Goal: Task Accomplishment & Management: Manage account settings

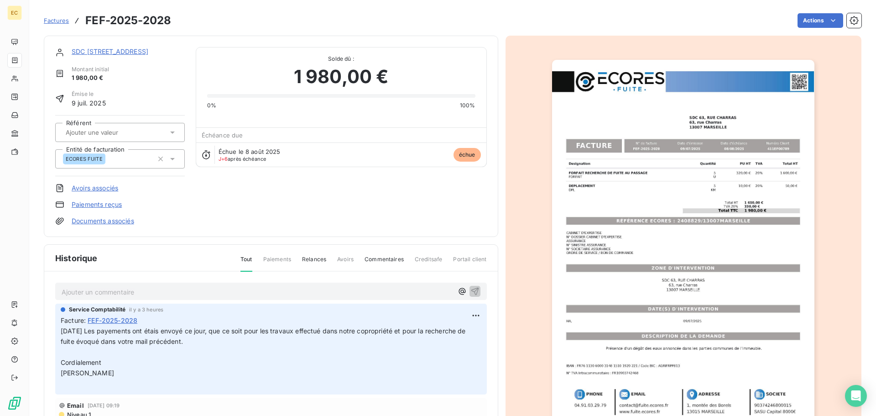
click at [55, 20] on span "Factures" at bounding box center [56, 20] width 25 height 7
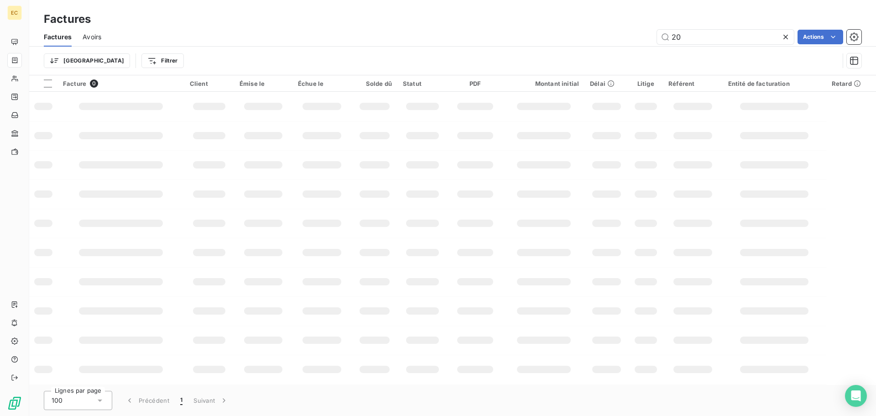
type input "2"
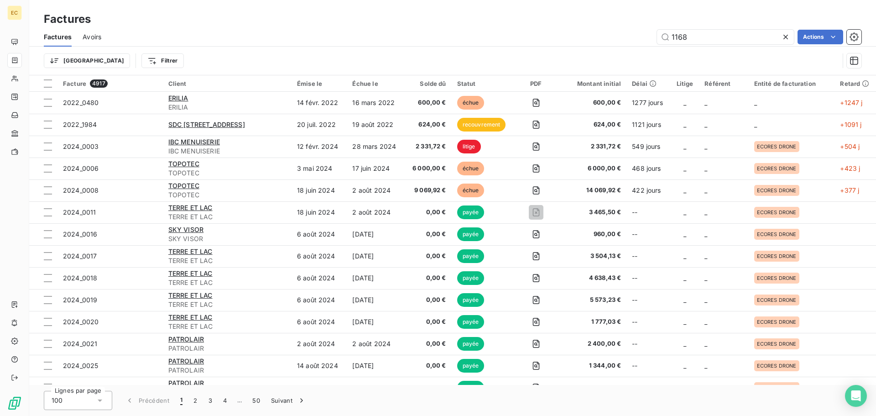
type input "1168"
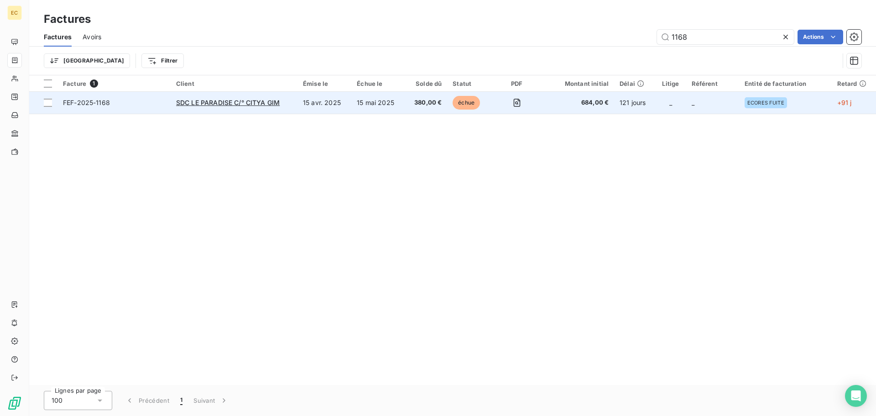
click at [151, 108] on td "FEF-2025-1168" at bounding box center [113, 103] width 113 height 22
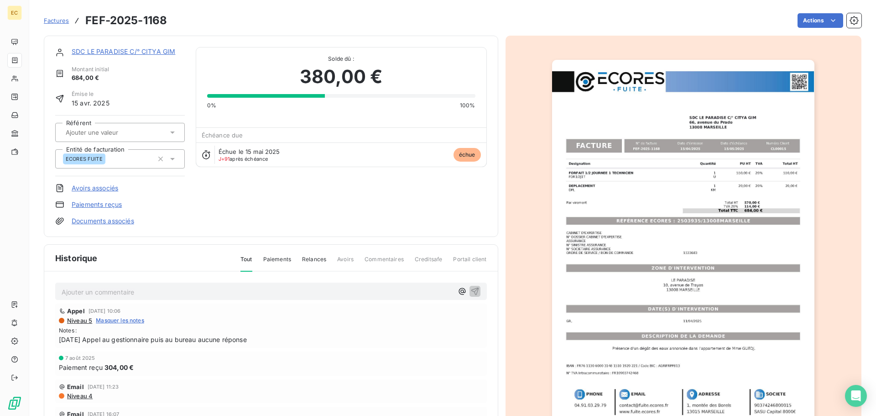
click at [102, 202] on link "Paiements reçus" at bounding box center [97, 204] width 50 height 9
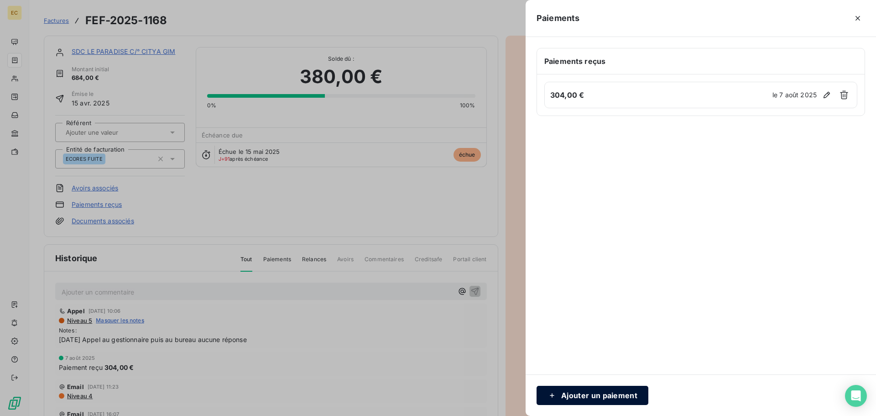
click at [611, 394] on button "Ajouter un paiement" at bounding box center [593, 395] width 112 height 19
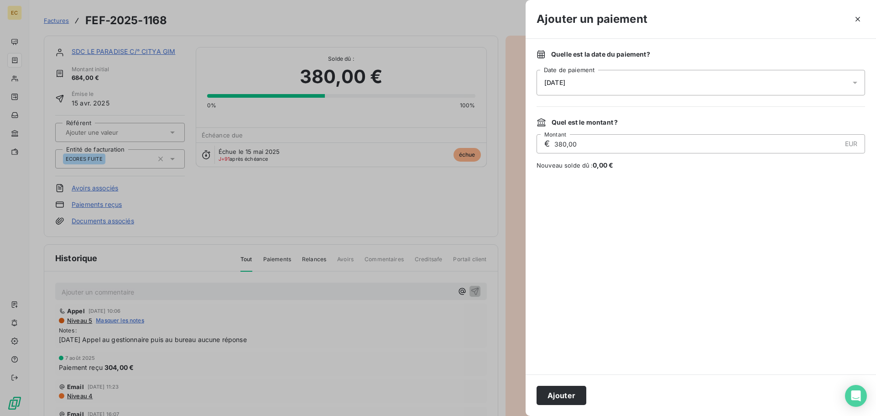
click at [589, 85] on div "[DATE]" at bounding box center [701, 83] width 328 height 26
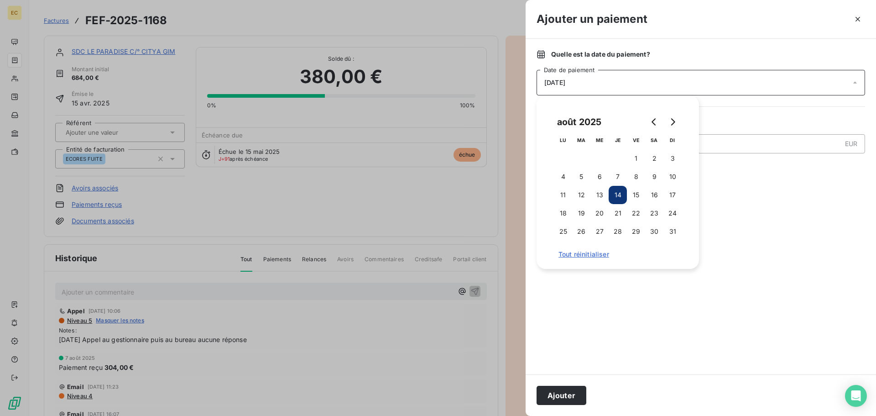
click at [589, 85] on div "[DATE]" at bounding box center [701, 83] width 328 height 26
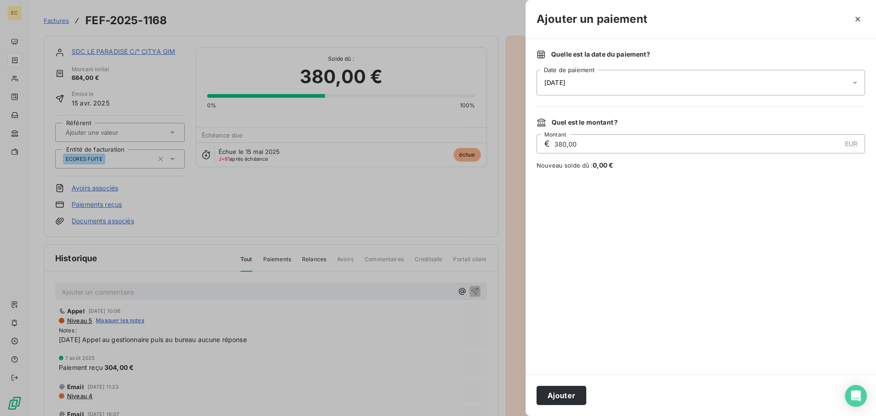
click at [589, 85] on div "[DATE]" at bounding box center [701, 83] width 328 height 26
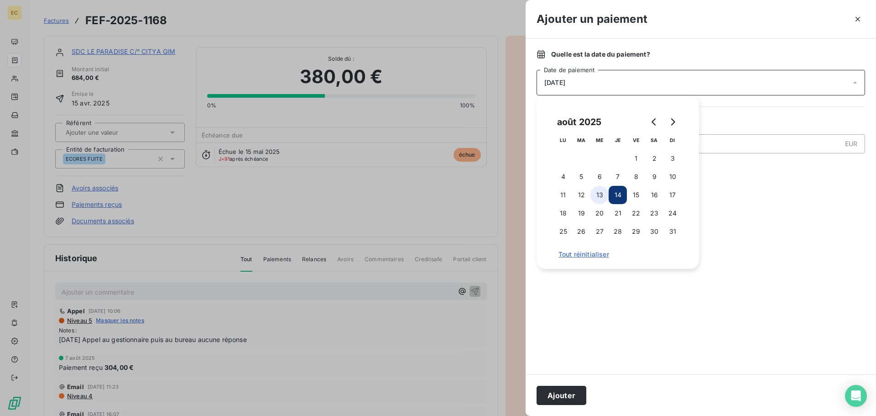
click at [597, 194] on button "13" at bounding box center [599, 195] width 18 height 18
click at [560, 396] on button "Ajouter" at bounding box center [562, 395] width 50 height 19
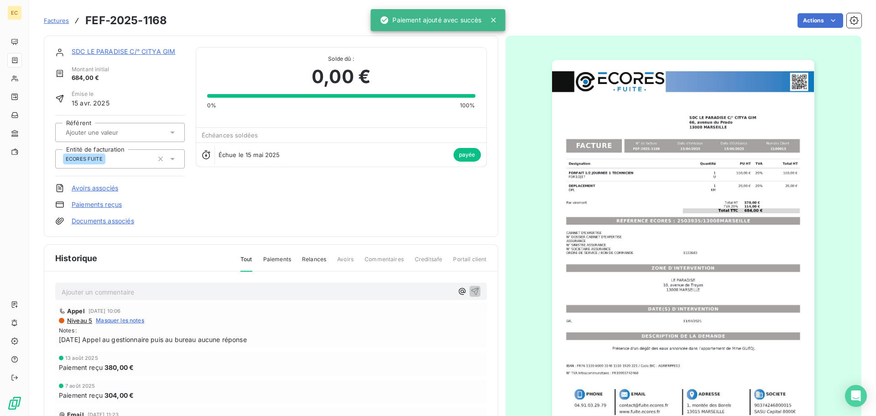
click at [52, 22] on span "Factures" at bounding box center [56, 20] width 25 height 7
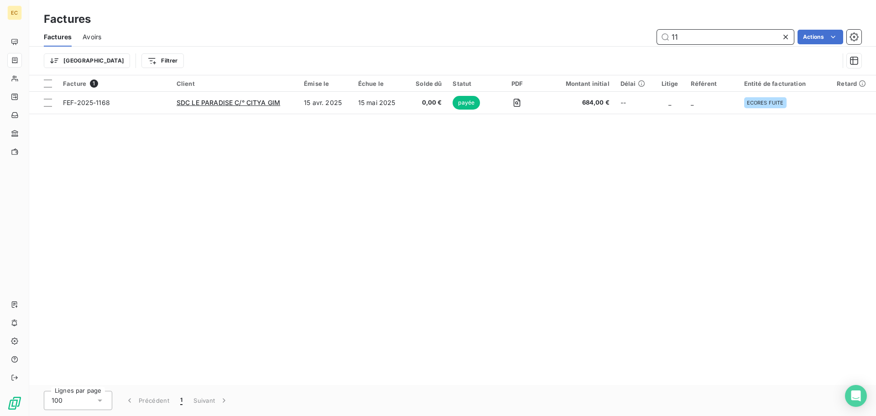
type input "1"
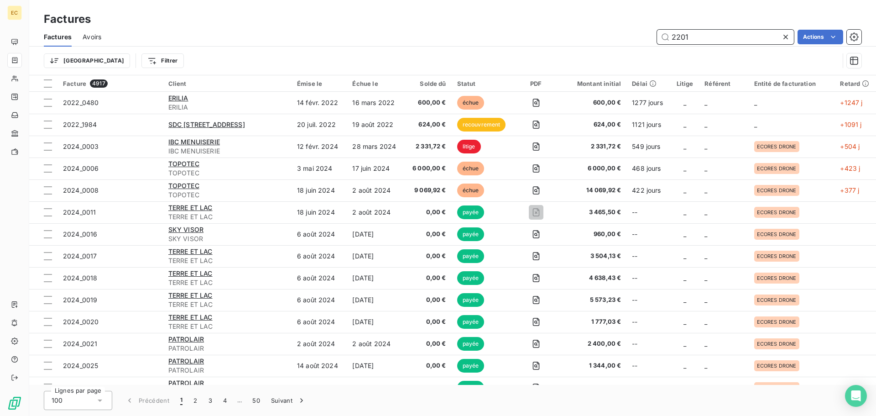
type input "2201"
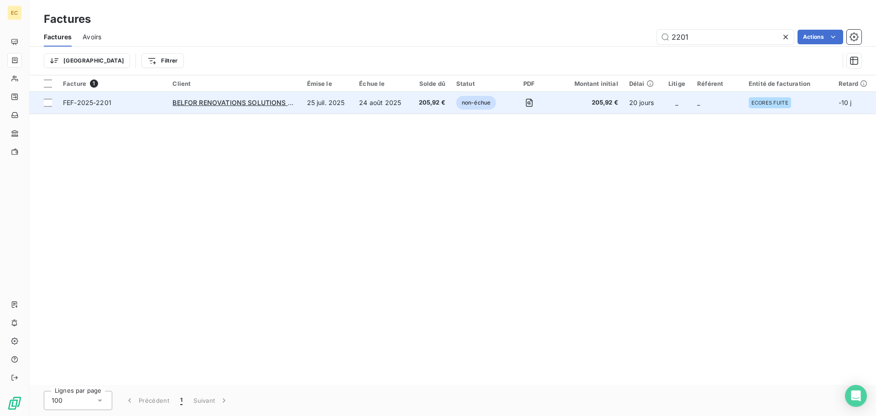
click at [153, 110] on td "FEF-2025-2201" at bounding box center [111, 103] width 109 height 22
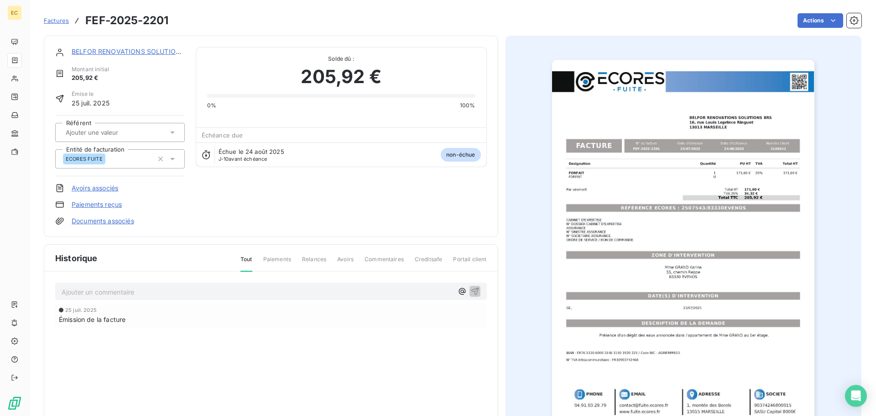
click at [110, 206] on link "Paiements reçus" at bounding box center [97, 204] width 50 height 9
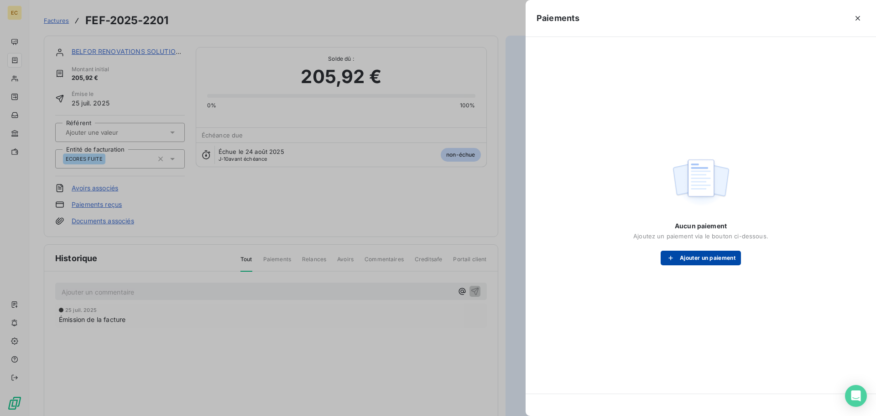
click at [672, 258] on icon "button" at bounding box center [670, 257] width 9 height 9
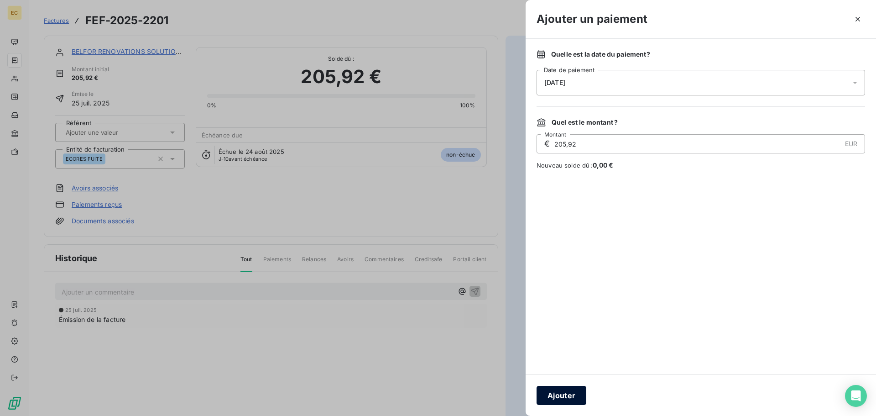
click at [577, 394] on button "Ajouter" at bounding box center [562, 395] width 50 height 19
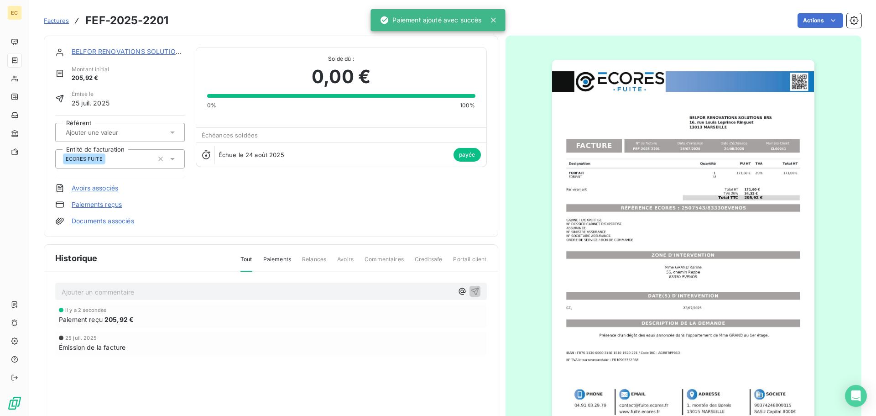
click at [59, 20] on span "Factures" at bounding box center [56, 20] width 25 height 7
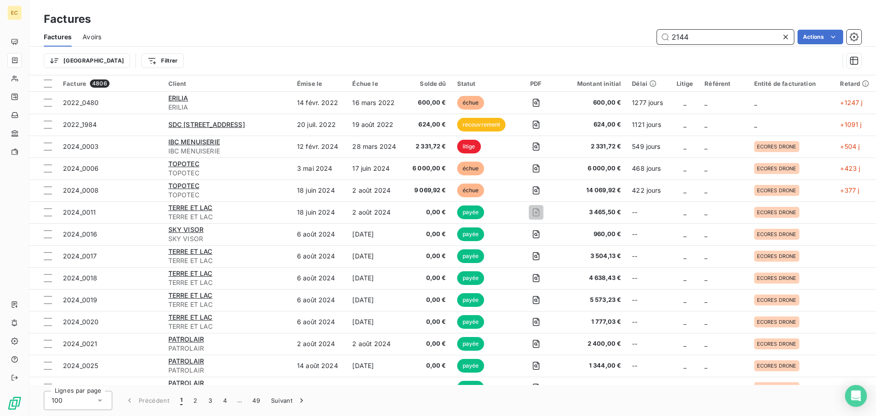
type input "2144"
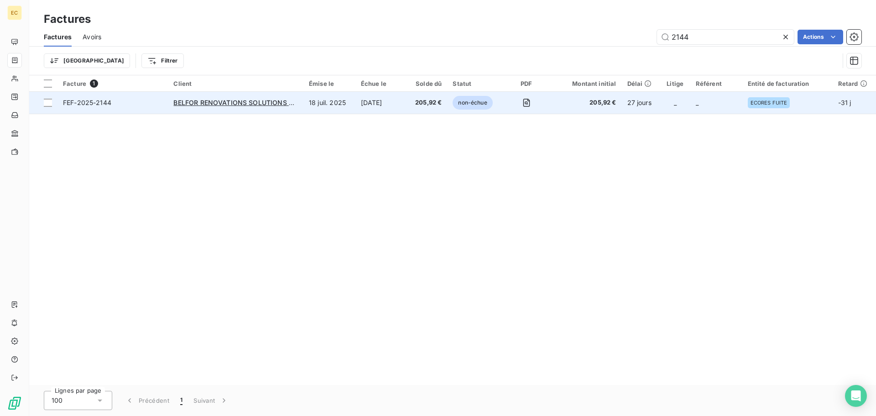
click at [130, 103] on span "FEF-2025-2144" at bounding box center [112, 102] width 99 height 9
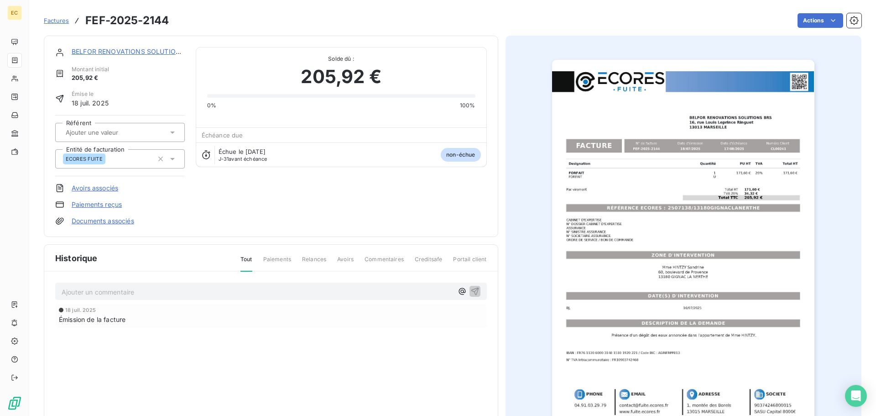
click at [109, 206] on link "Paiements reçus" at bounding box center [97, 204] width 50 height 9
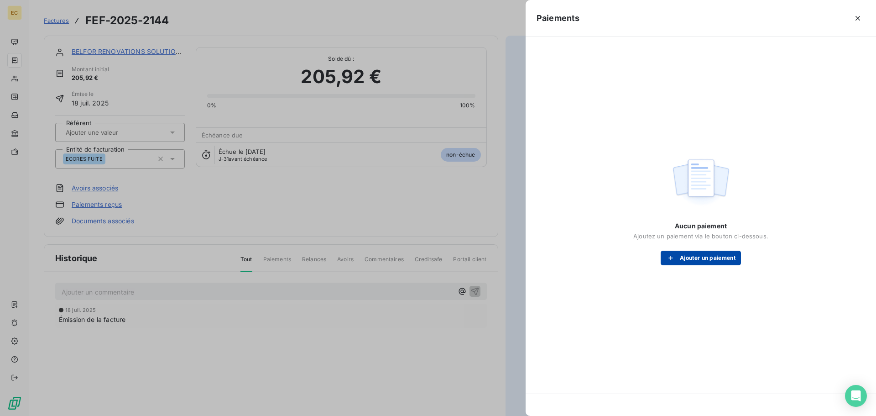
click at [684, 256] on button "Ajouter un paiement" at bounding box center [701, 257] width 80 height 15
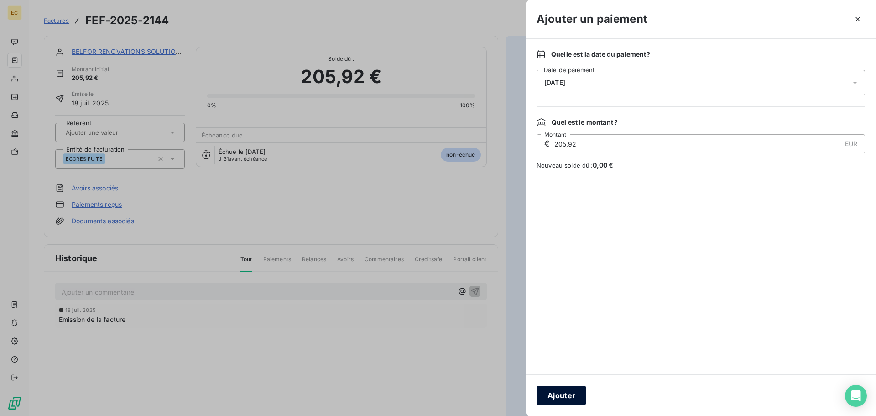
click at [561, 396] on button "Ajouter" at bounding box center [562, 395] width 50 height 19
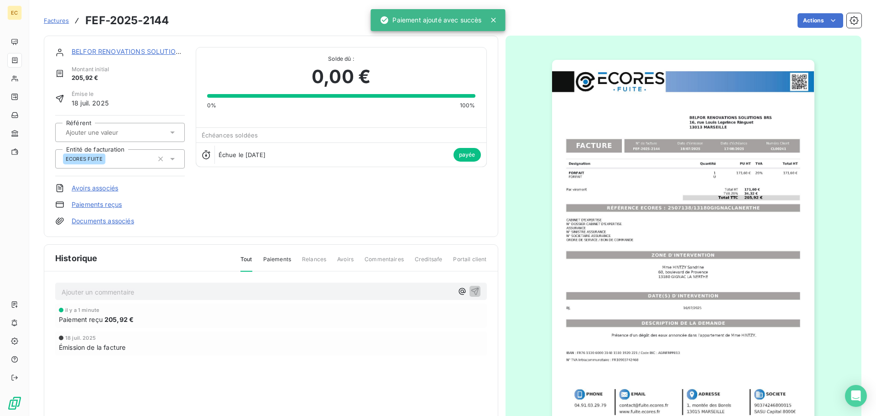
click at [55, 20] on span "Factures" at bounding box center [56, 20] width 25 height 7
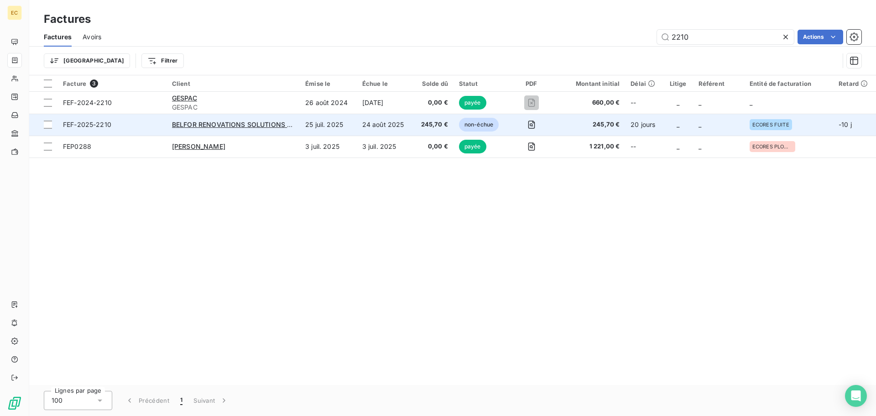
type input "2210"
click at [130, 124] on span "FEF-2025-2210" at bounding box center [112, 124] width 98 height 9
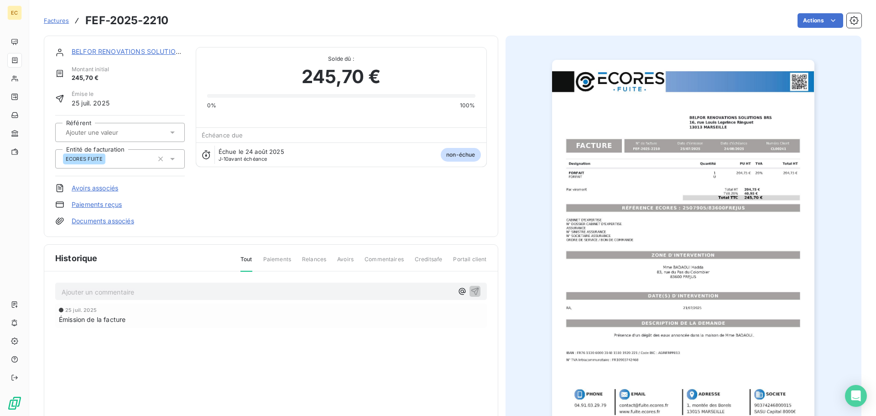
click at [107, 205] on link "Paiements reçus" at bounding box center [97, 204] width 50 height 9
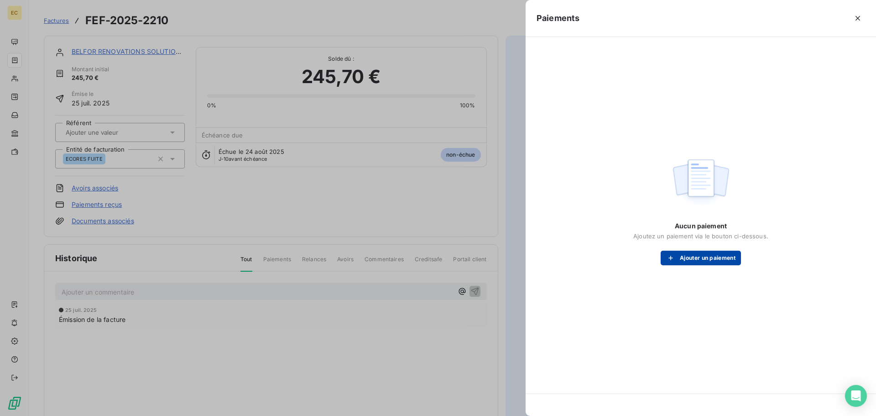
click at [694, 264] on button "Ajouter un paiement" at bounding box center [701, 257] width 80 height 15
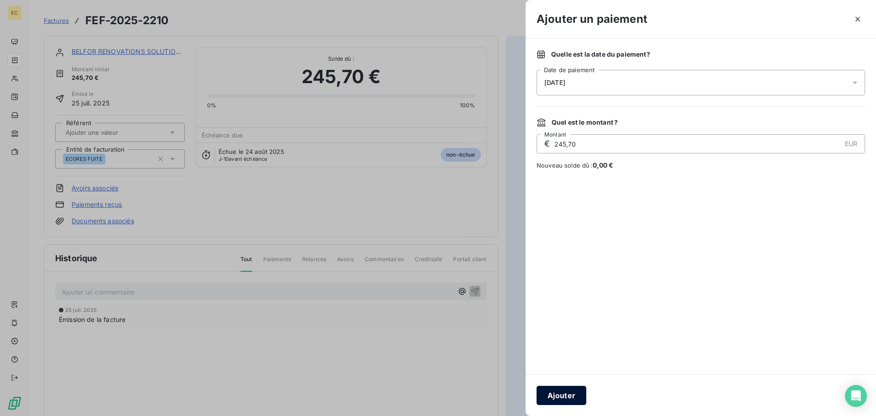
click at [555, 397] on button "Ajouter" at bounding box center [562, 395] width 50 height 19
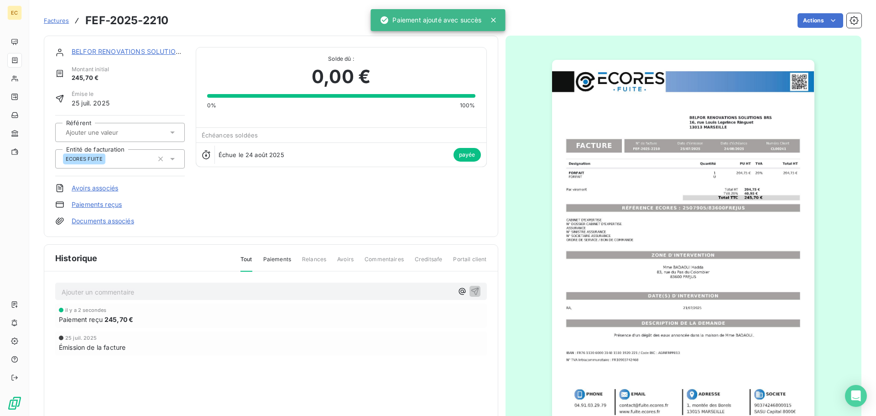
click at [57, 21] on span "Factures" at bounding box center [56, 20] width 25 height 7
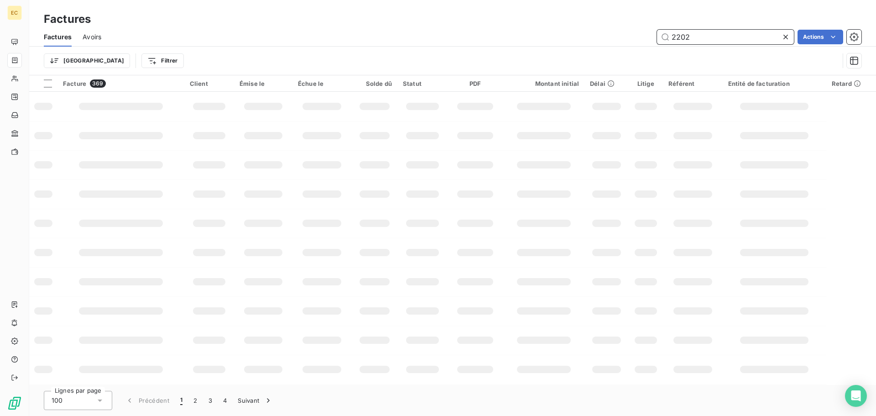
type input "2202"
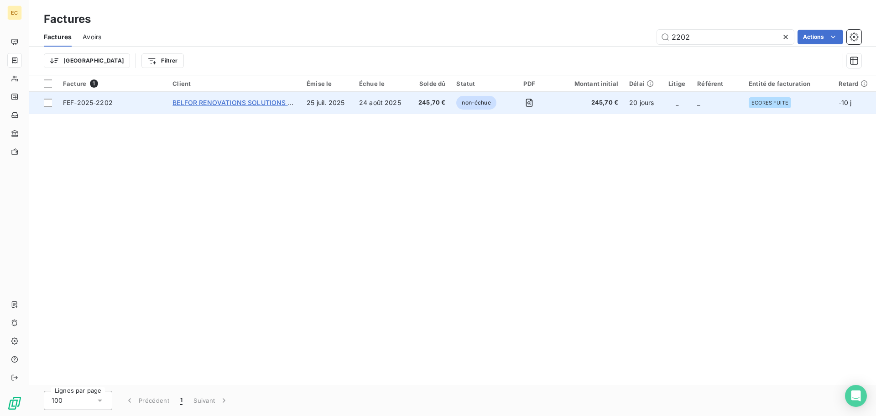
click at [251, 103] on span "BELFOR RENOVATIONS SOLUTIONS BRS" at bounding box center [236, 103] width 128 height 8
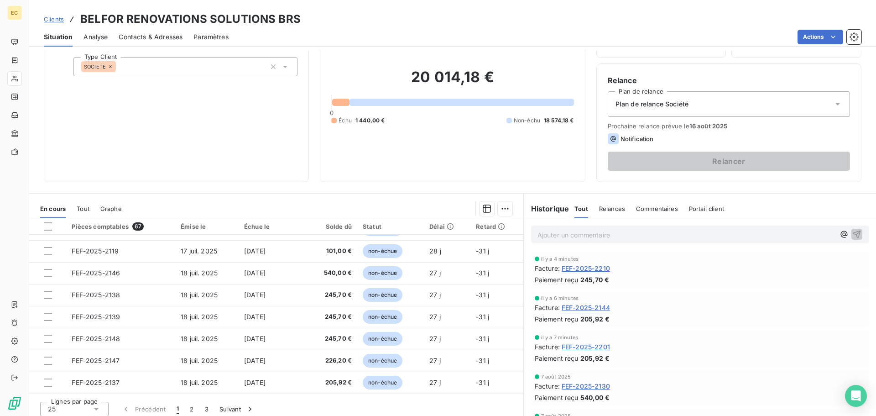
scroll to position [62, 0]
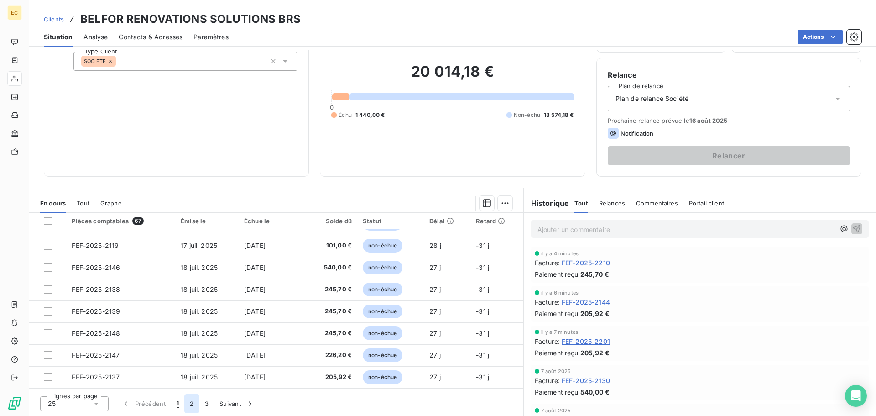
click at [192, 401] on button "2" at bounding box center [191, 403] width 15 height 19
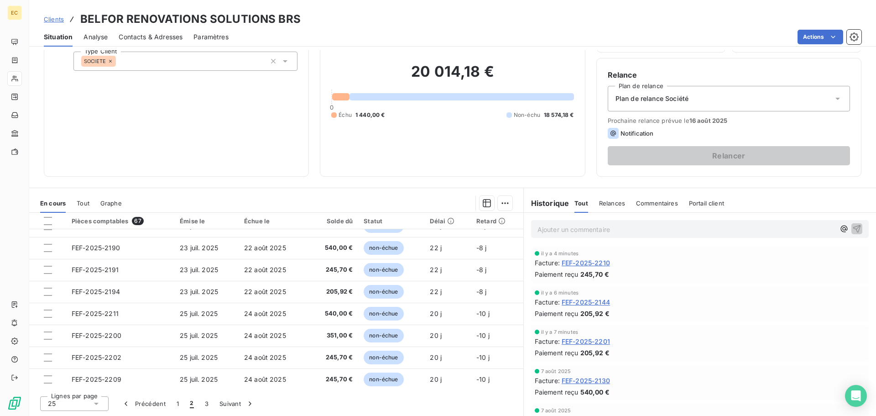
scroll to position [319, 0]
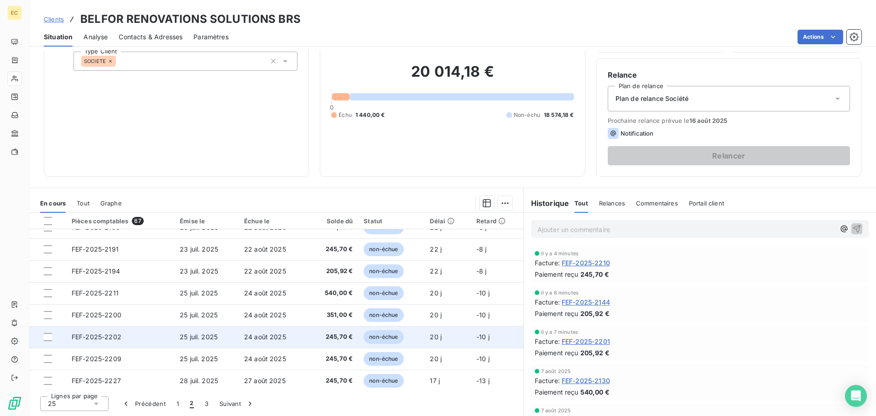
click at [170, 335] on td "FEF-2025-2202" at bounding box center [120, 337] width 108 height 22
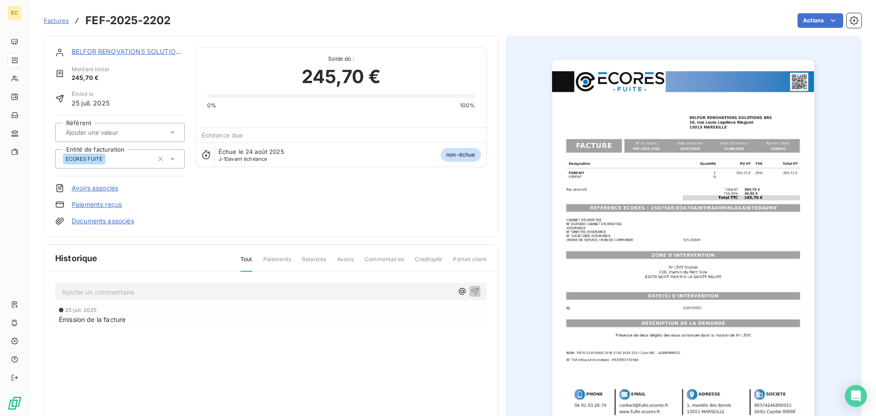
click at [101, 206] on link "Paiements reçus" at bounding box center [97, 204] width 50 height 9
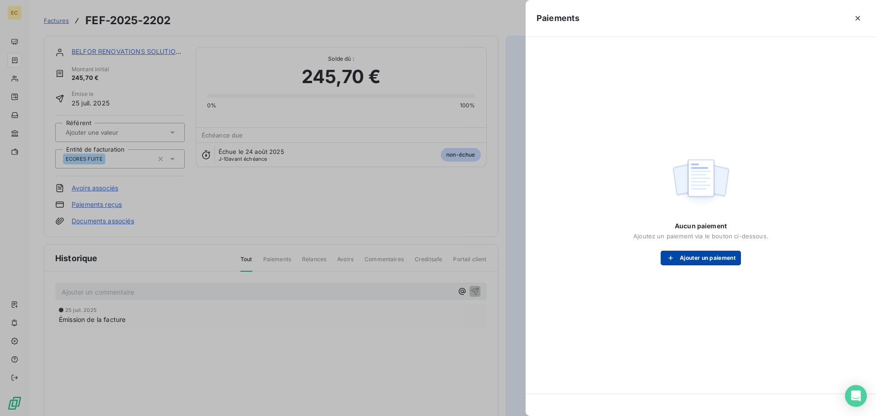
click at [704, 259] on button "Ajouter un paiement" at bounding box center [701, 257] width 80 height 15
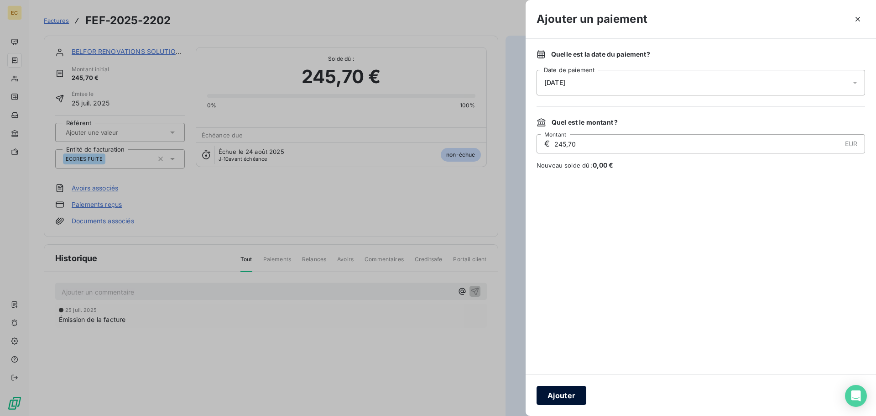
click at [559, 396] on button "Ajouter" at bounding box center [562, 395] width 50 height 19
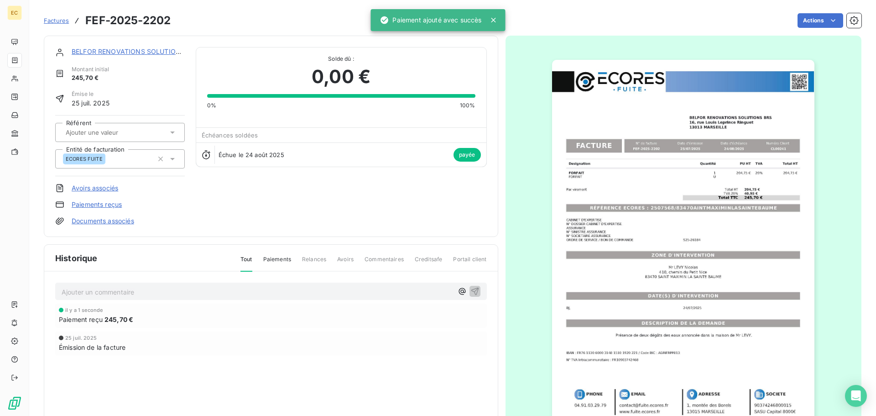
click at [57, 18] on span "Factures" at bounding box center [56, 20] width 25 height 7
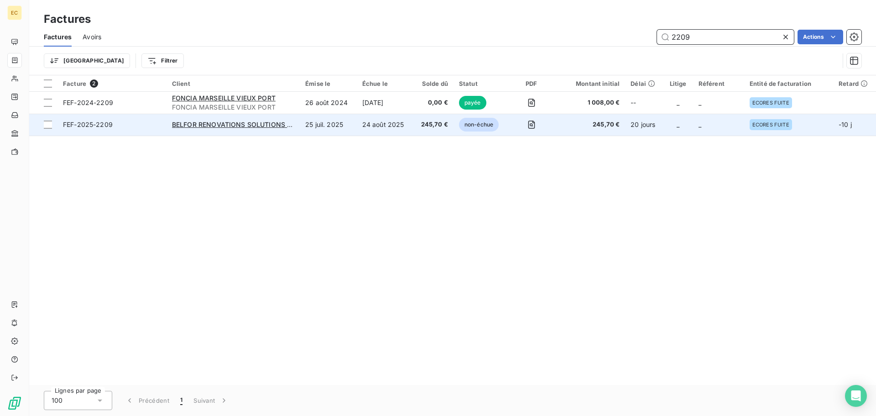
type input "2209"
click at [143, 132] on td "FEF-2025-2209" at bounding box center [111, 125] width 109 height 22
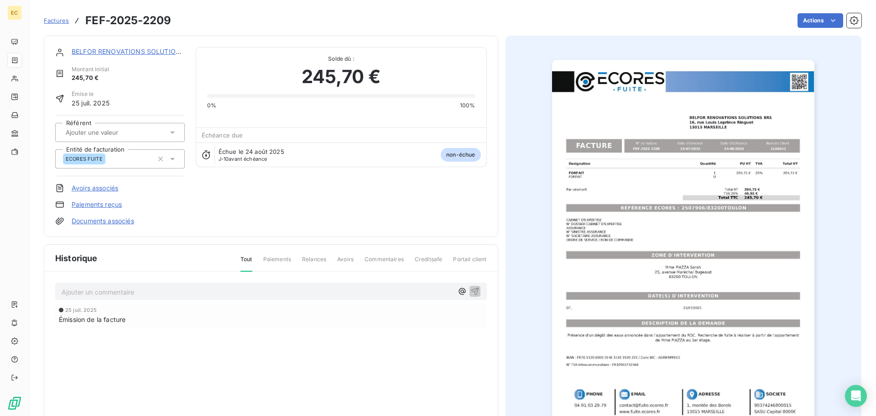
click at [104, 205] on link "Paiements reçus" at bounding box center [97, 204] width 50 height 9
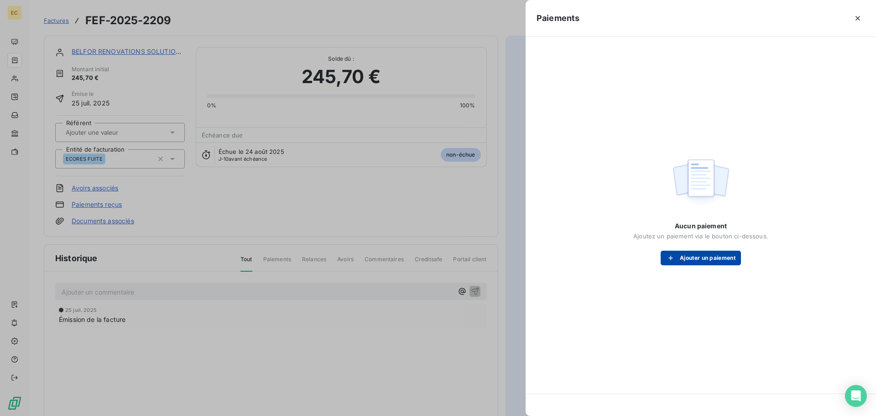
click at [685, 258] on button "Ajouter un paiement" at bounding box center [701, 257] width 80 height 15
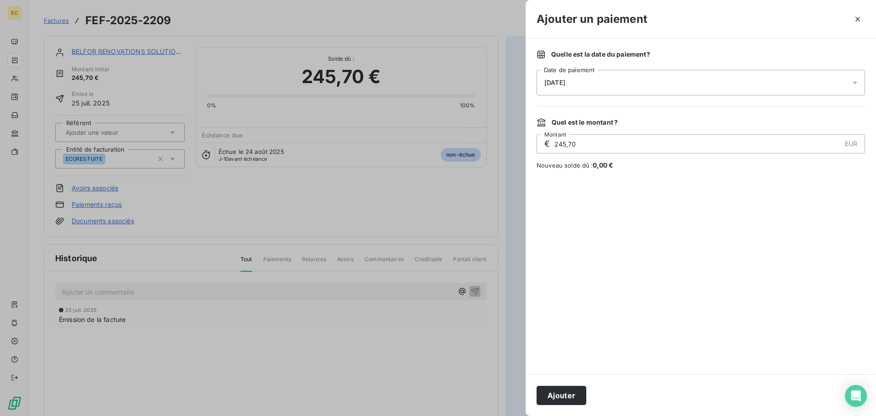
drag, startPoint x: 569, startPoint y: 399, endPoint x: 571, endPoint y: 343, distance: 56.1
click at [569, 394] on button "Ajouter" at bounding box center [562, 395] width 50 height 19
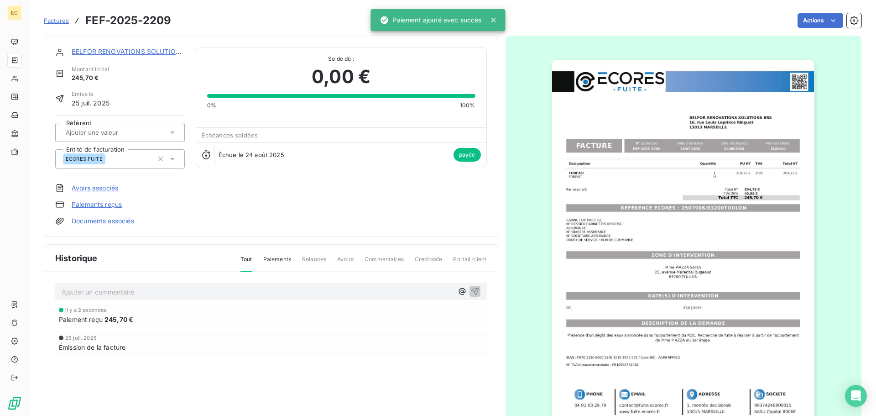
click at [57, 23] on span "Factures" at bounding box center [56, 20] width 25 height 7
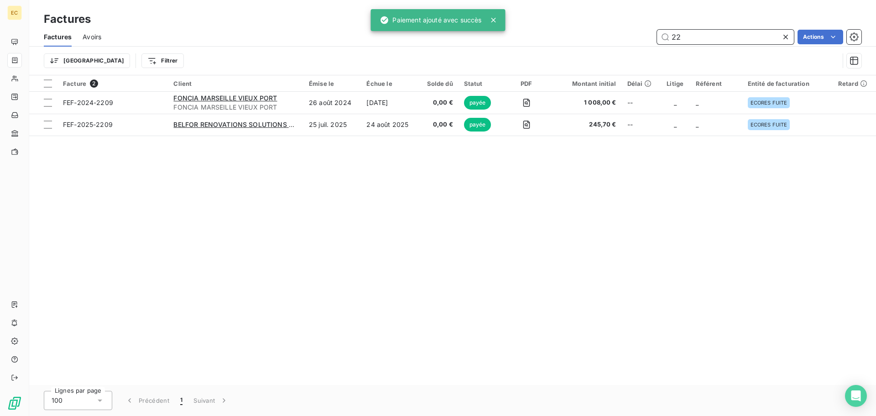
type input "2"
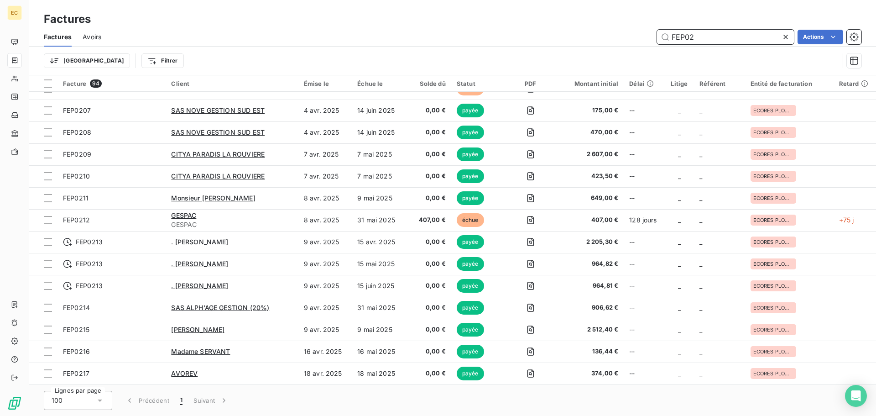
scroll to position [182, 0]
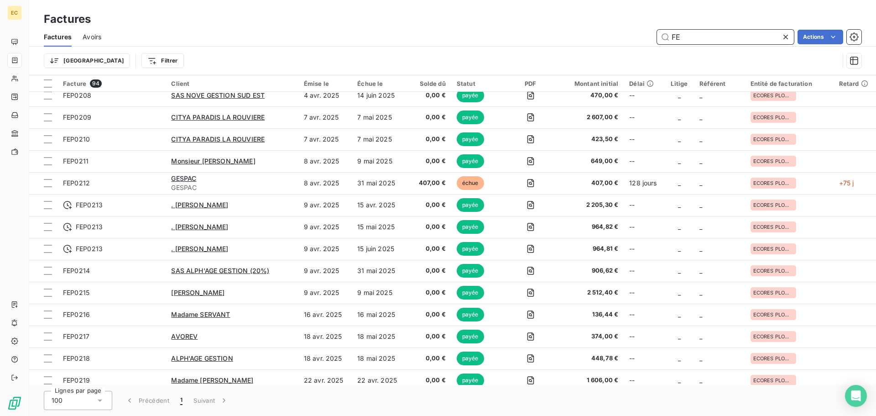
type input "F"
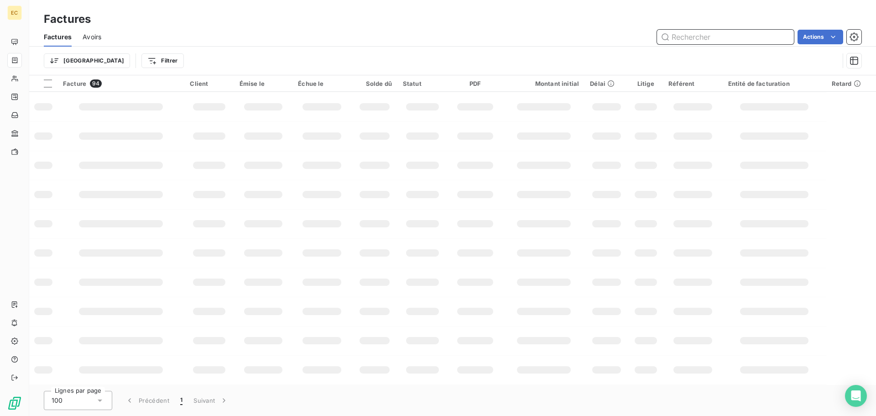
scroll to position [146, 0]
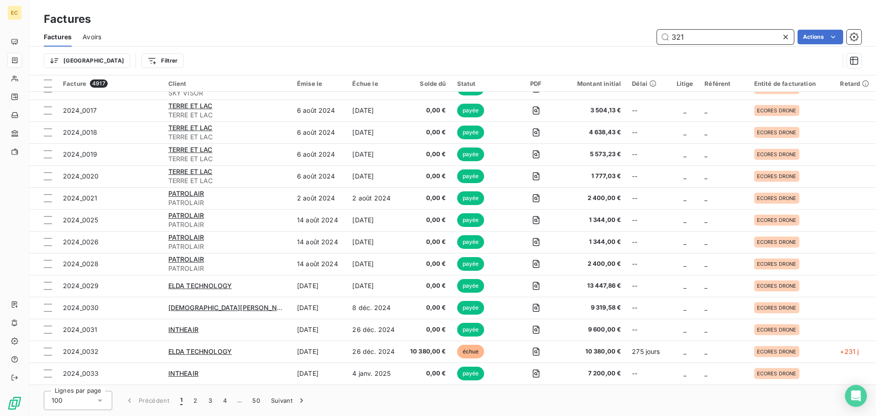
type input "321"
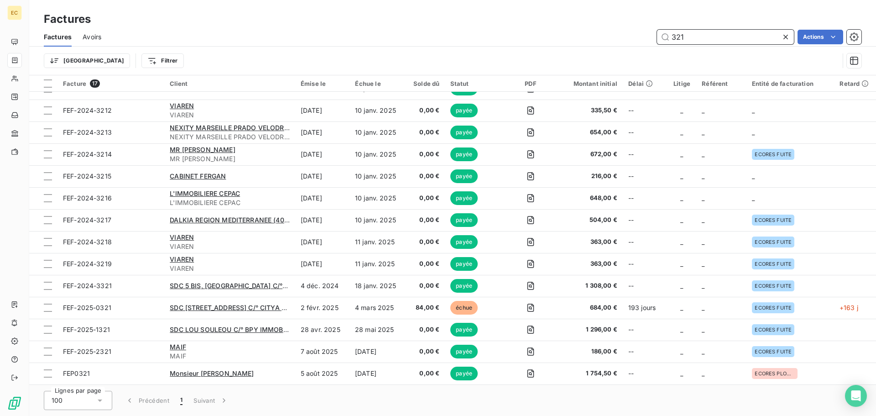
scroll to position [80, 0]
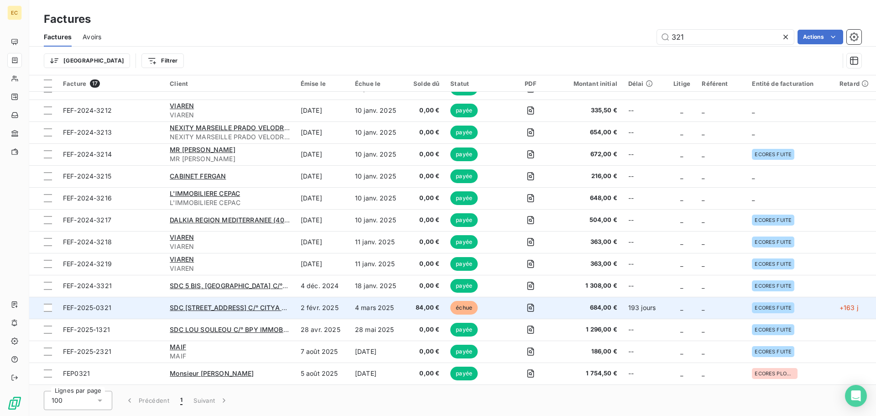
click at [154, 306] on span "FEF-2025-0321" at bounding box center [111, 307] width 96 height 9
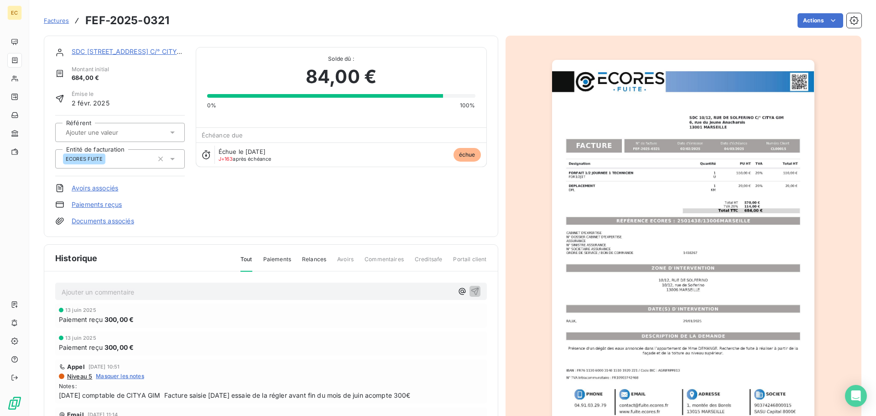
click at [99, 203] on link "Paiements reçus" at bounding box center [97, 204] width 50 height 9
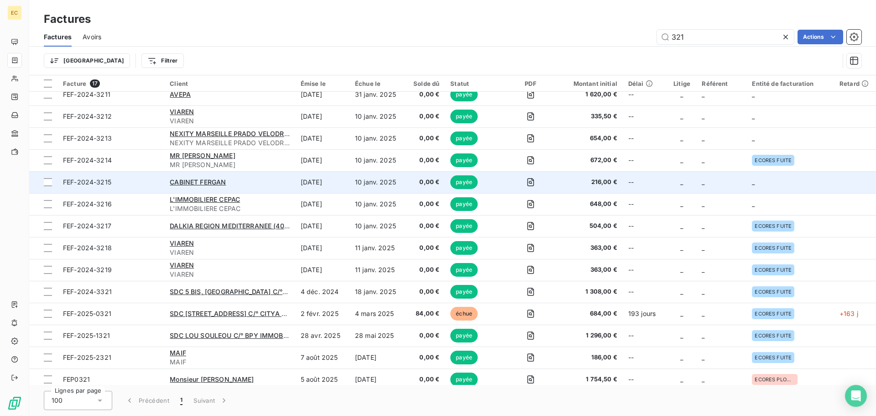
scroll to position [80, 0]
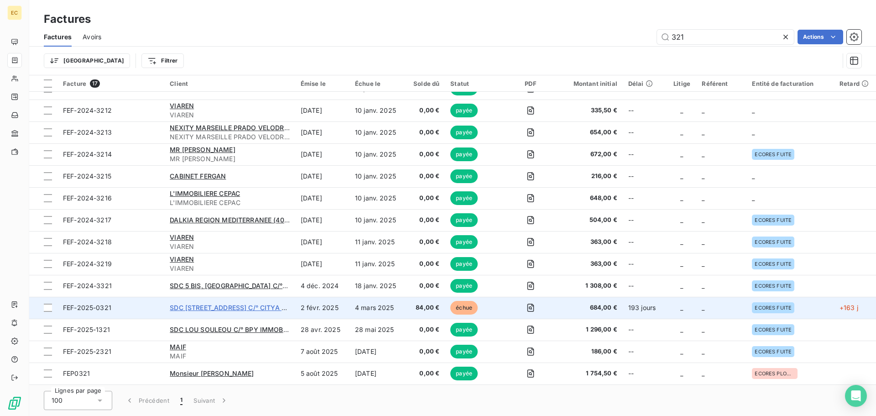
click at [203, 307] on span "SDC [STREET_ADDRESS] C/° CITYA GIM" at bounding box center [232, 307] width 124 height 8
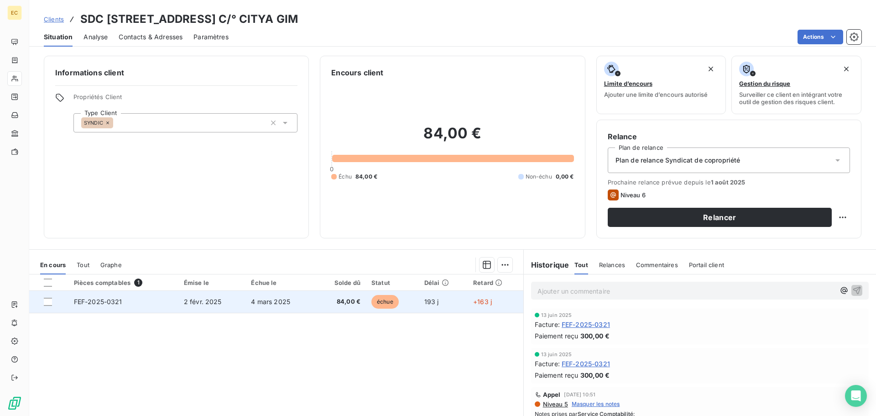
click at [181, 303] on td "2 févr. 2025" at bounding box center [212, 302] width 68 height 22
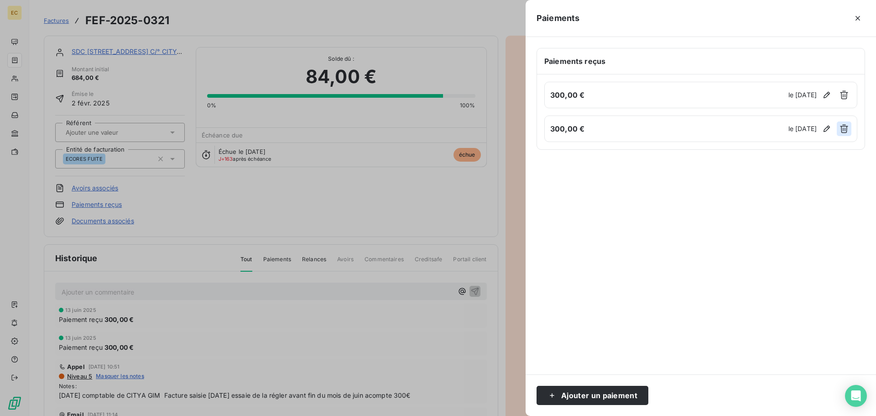
click at [844, 129] on icon "button" at bounding box center [843, 128] width 9 height 9
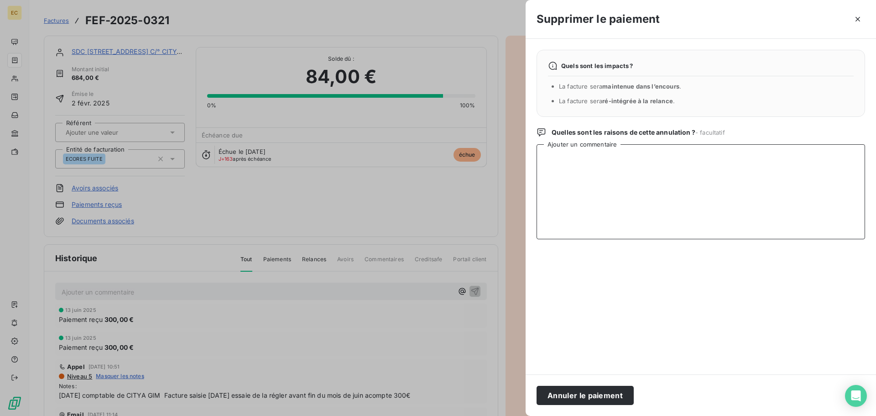
click at [582, 172] on textarea "Ajouter un commentaire" at bounding box center [701, 191] width 328 height 95
type textarea "DOUBLON"
click at [604, 397] on button "Annuler le paiement" at bounding box center [585, 395] width 97 height 19
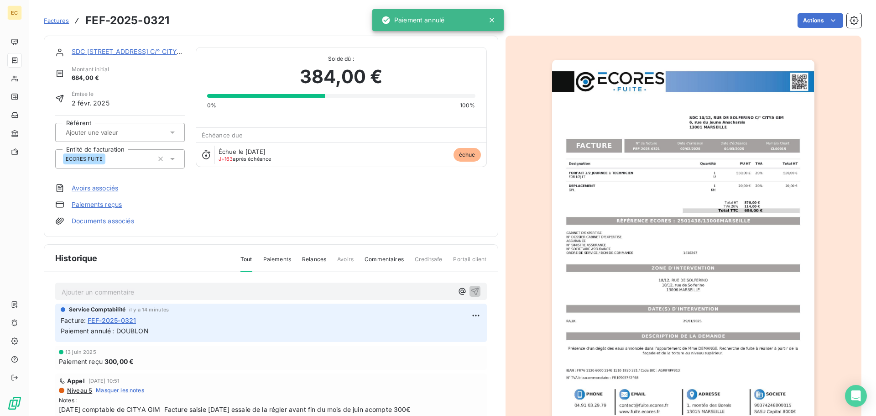
click at [108, 203] on link "Paiements reçus" at bounding box center [97, 204] width 50 height 9
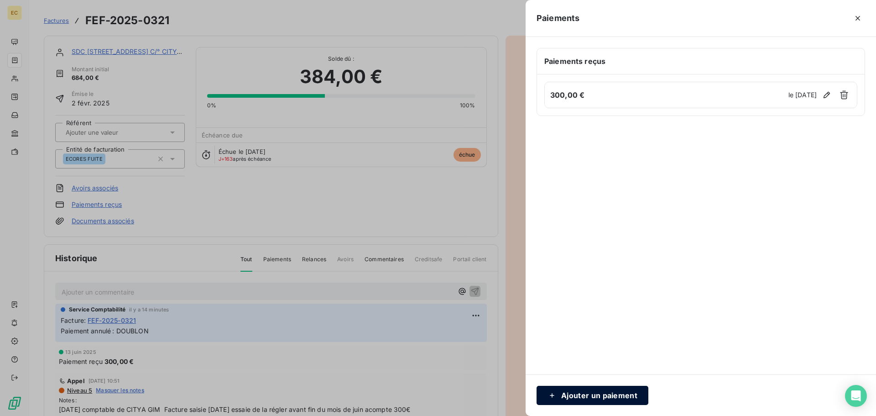
click at [599, 391] on button "Ajouter un paiement" at bounding box center [593, 395] width 112 height 19
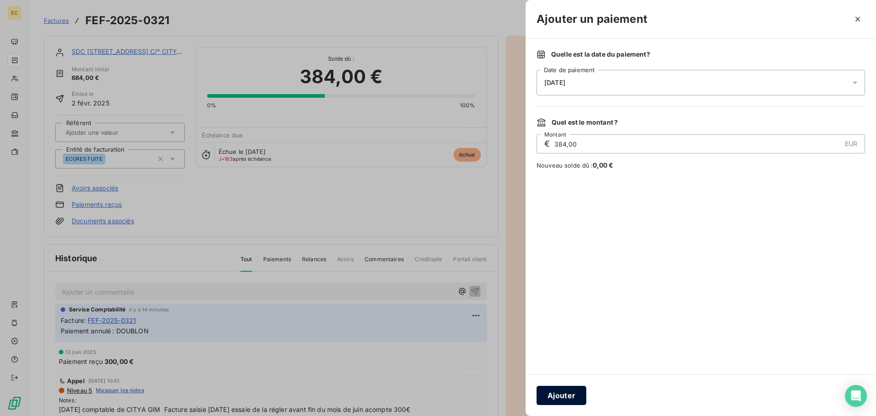
click at [570, 392] on button "Ajouter" at bounding box center [562, 395] width 50 height 19
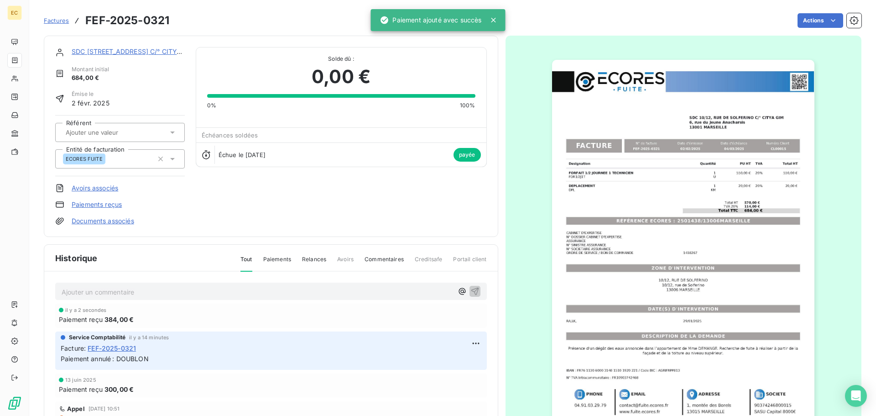
click at [57, 23] on span "Factures" at bounding box center [56, 20] width 25 height 7
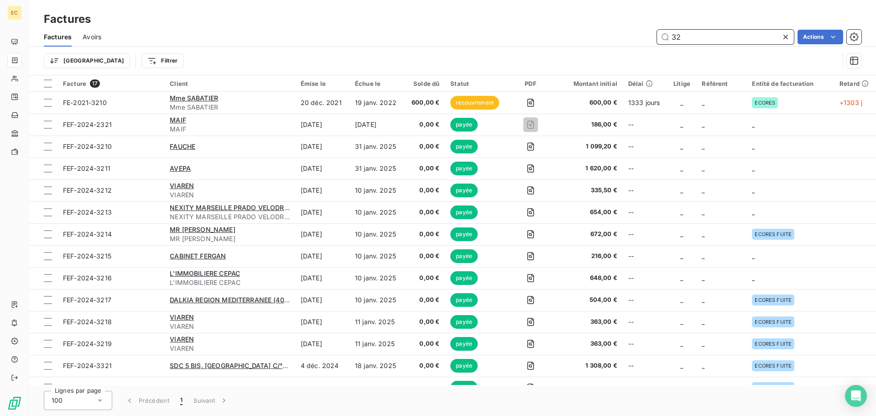
type input "3"
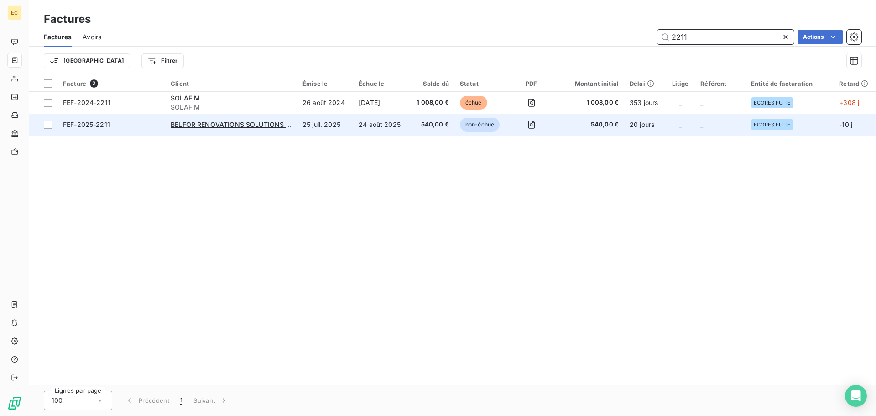
type input "2211"
click at [126, 125] on span "FEF-2025-2211" at bounding box center [111, 124] width 97 height 9
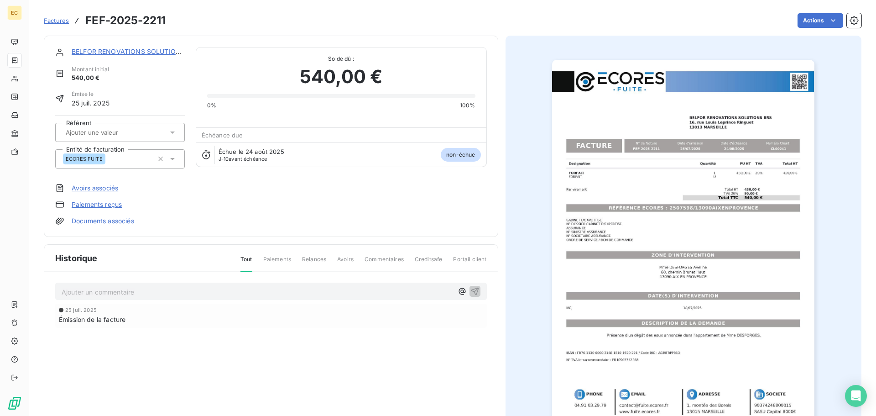
click at [112, 203] on link "Paiements reçus" at bounding box center [97, 204] width 50 height 9
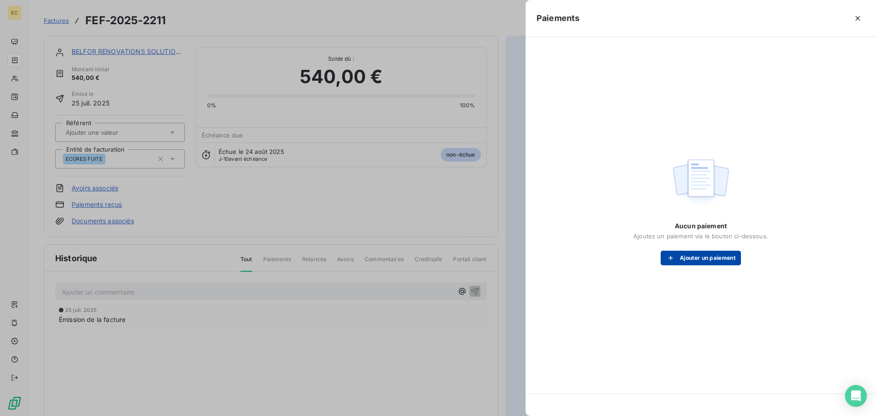
click at [679, 254] on button "Ajouter un paiement" at bounding box center [701, 257] width 80 height 15
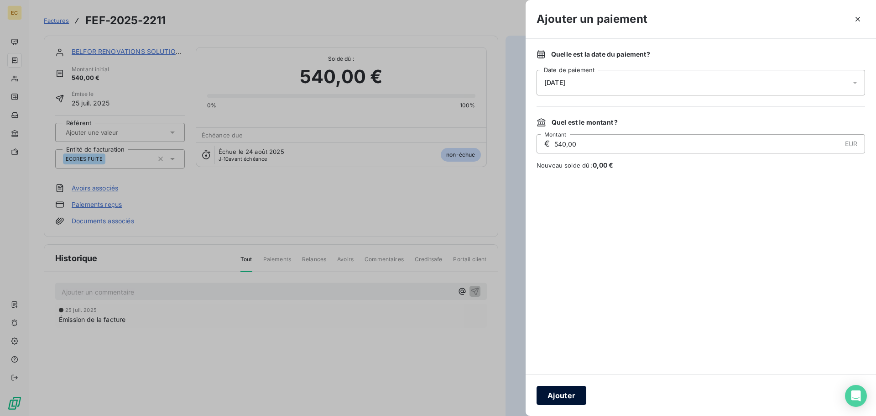
click at [556, 389] on button "Ajouter" at bounding box center [562, 395] width 50 height 19
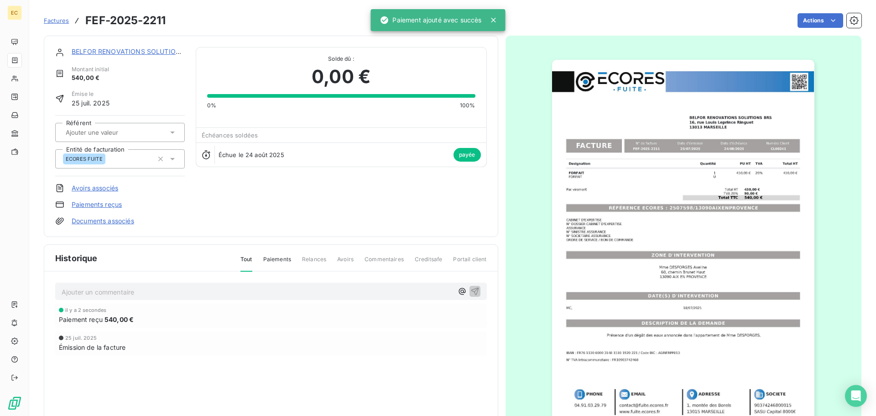
click at [56, 22] on span "Factures" at bounding box center [56, 20] width 25 height 7
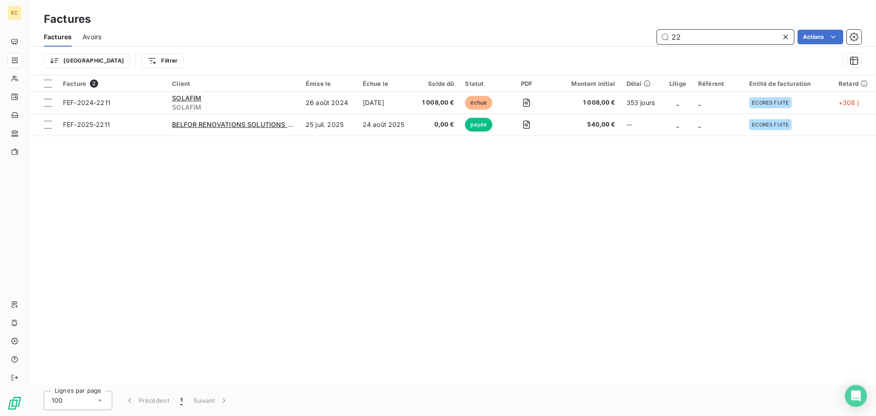
type input "2"
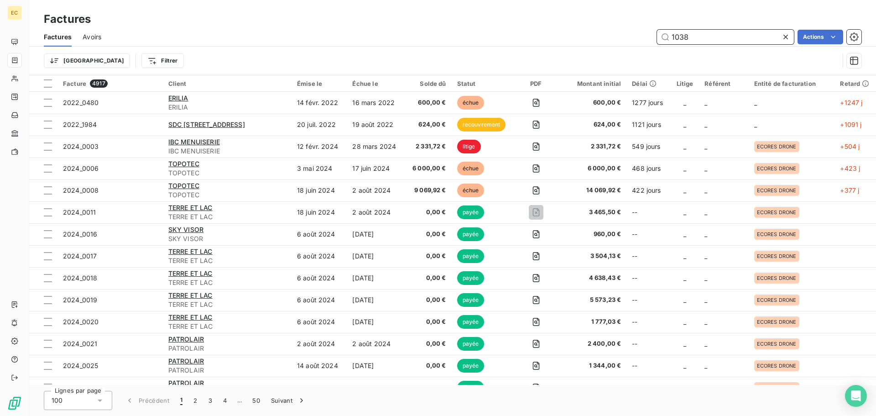
type input "1038"
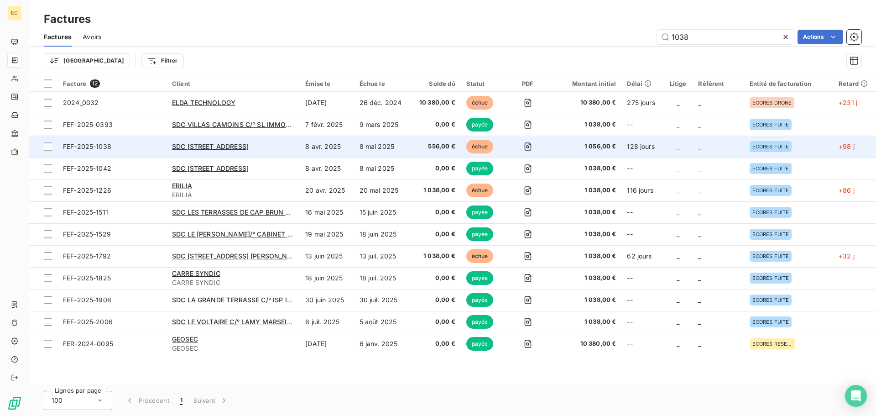
click at [139, 145] on span "FEF-2025-1038" at bounding box center [112, 146] width 98 height 9
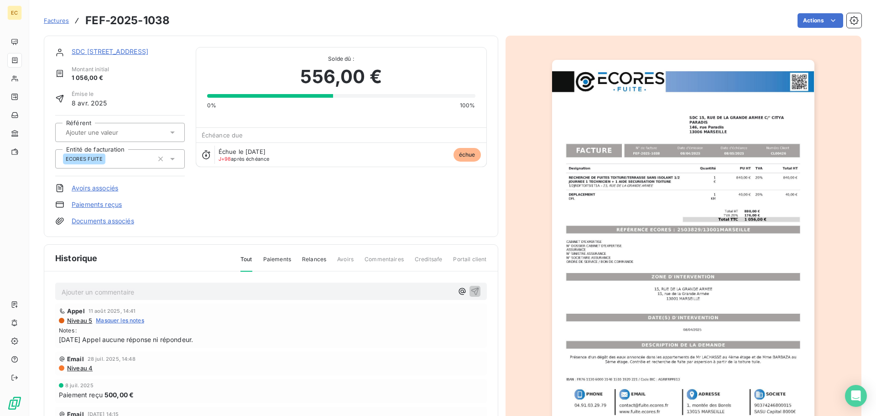
click at [93, 204] on link "Paiements reçus" at bounding box center [97, 204] width 50 height 9
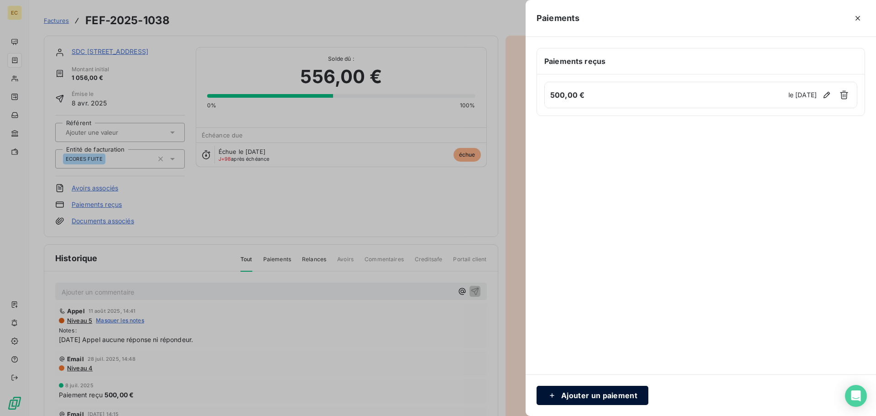
click at [613, 396] on button "Ajouter un paiement" at bounding box center [593, 395] width 112 height 19
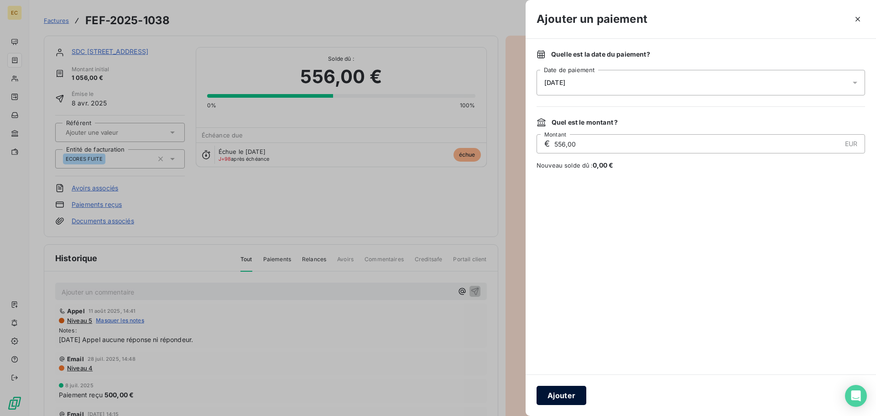
click at [565, 396] on button "Ajouter" at bounding box center [562, 395] width 50 height 19
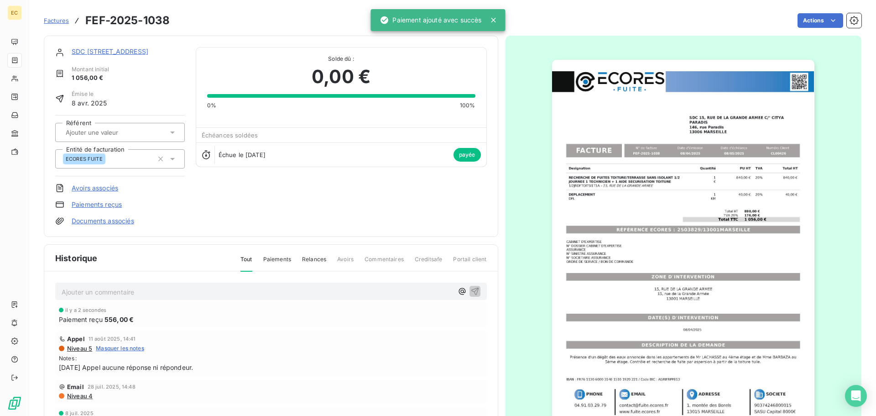
click at [52, 21] on span "Factures" at bounding box center [56, 20] width 25 height 7
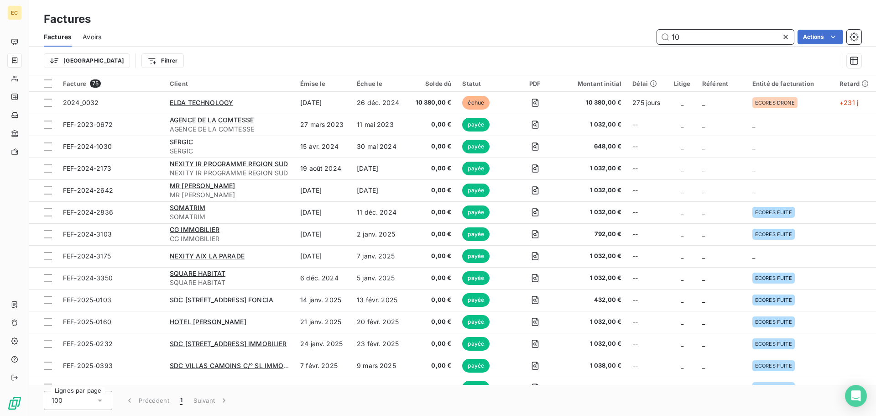
type input "1"
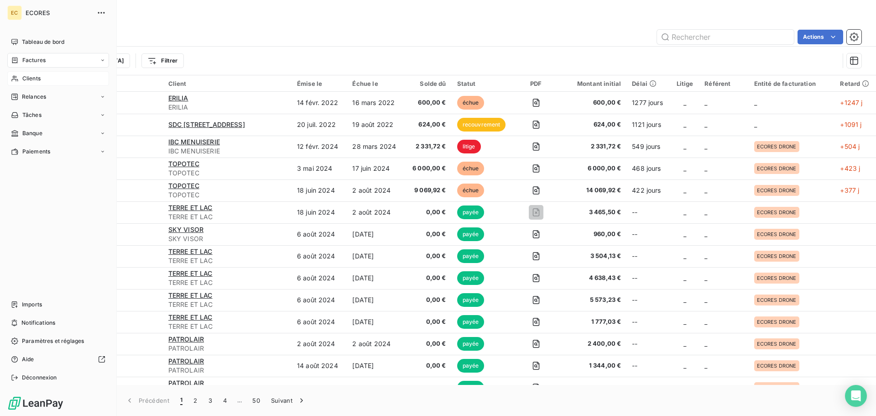
click at [28, 77] on span "Clients" at bounding box center [31, 78] width 18 height 8
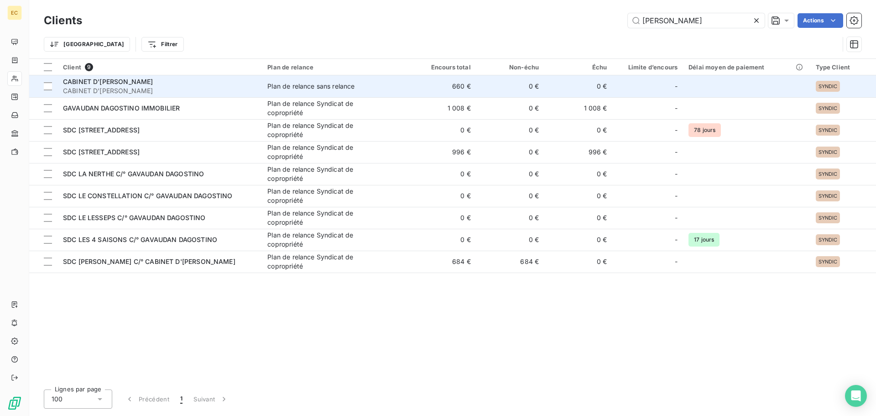
type input "[PERSON_NAME]"
click at [177, 88] on span "CABINET D'[PERSON_NAME]" at bounding box center [159, 90] width 193 height 9
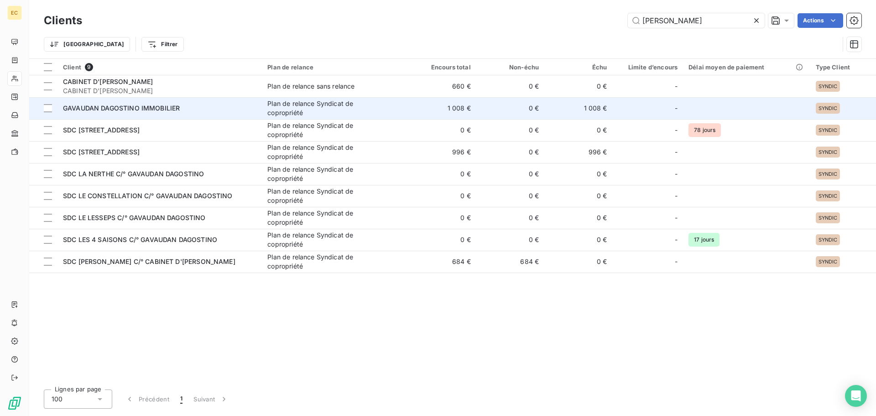
click at [183, 102] on td "GAVAUDAN DAGOSTINO IMMOBILIER" at bounding box center [159, 108] width 204 height 22
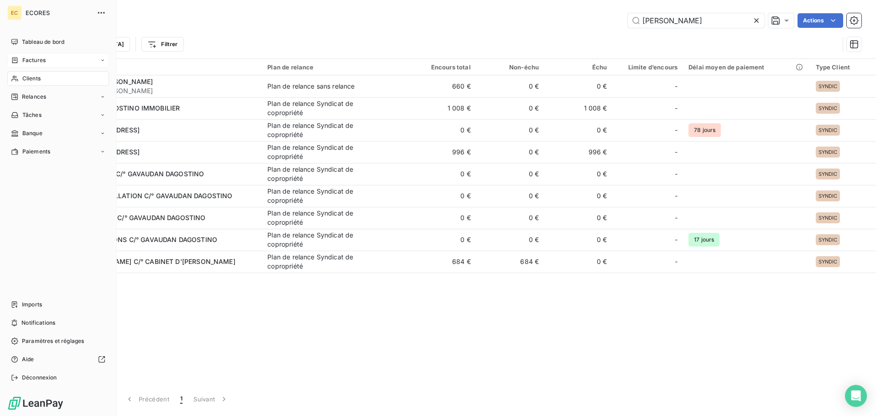
click at [31, 56] on div "Factures" at bounding box center [58, 60] width 102 height 15
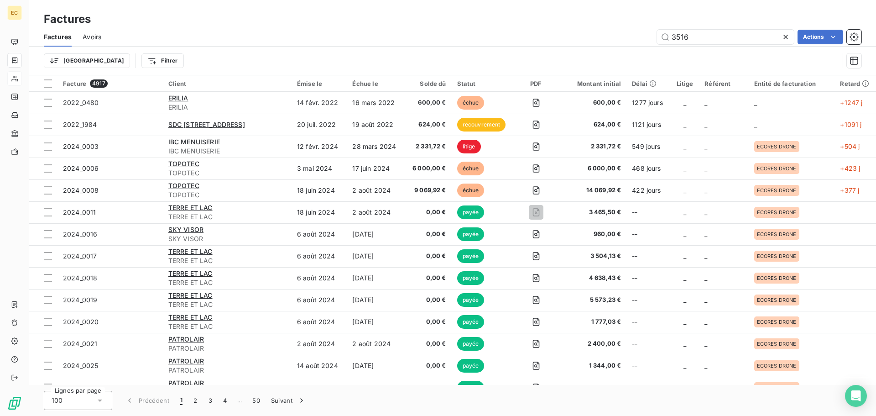
type input "3516"
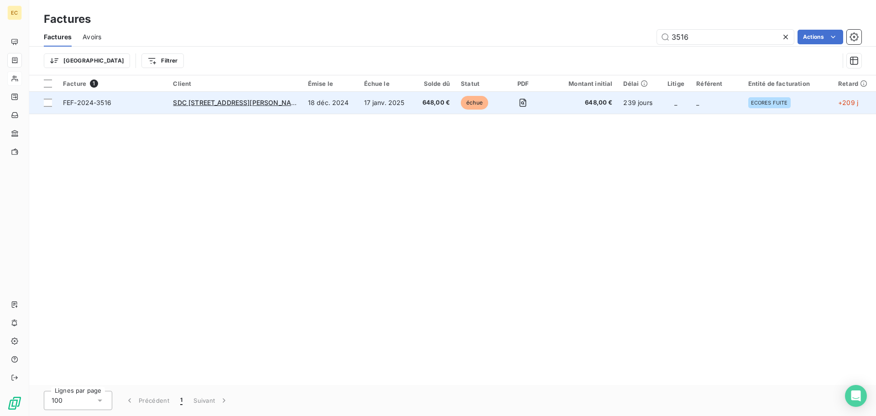
click at [150, 104] on span "FEF-2024-3516" at bounding box center [112, 102] width 99 height 9
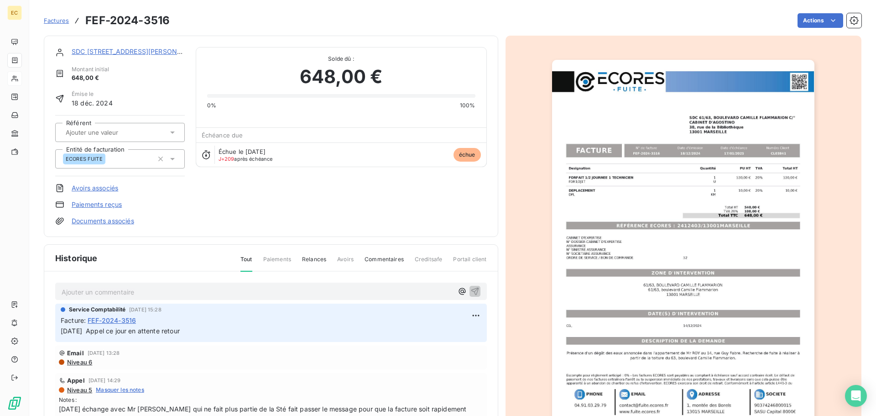
click at [109, 203] on link "Paiements reçus" at bounding box center [97, 204] width 50 height 9
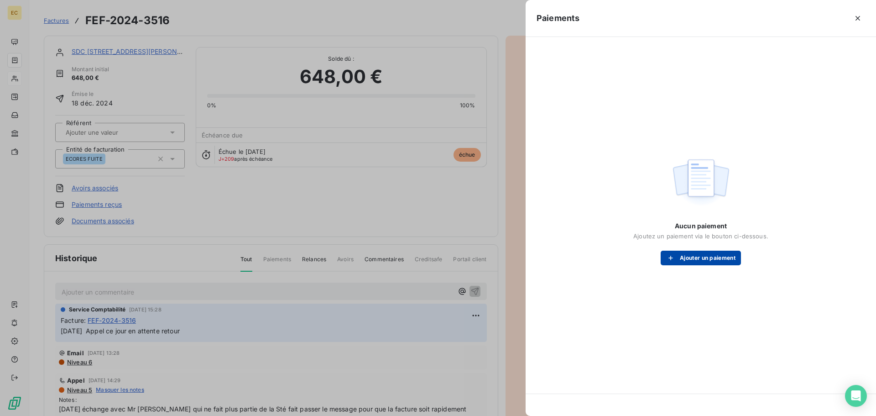
click at [673, 255] on icon "button" at bounding box center [670, 257] width 9 height 9
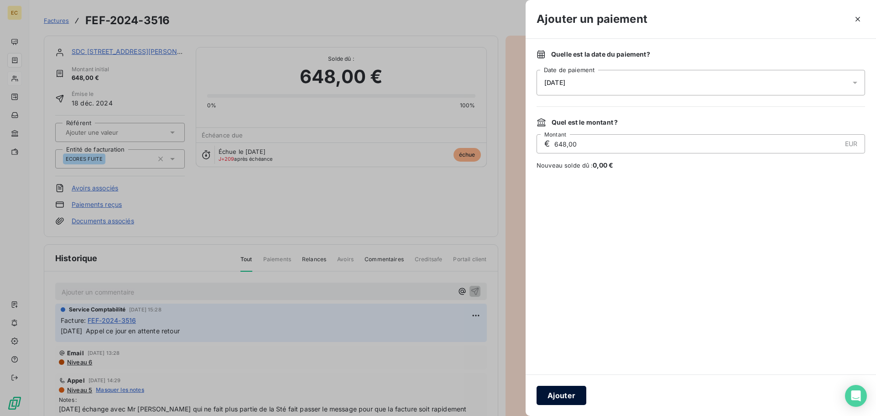
click at [563, 395] on button "Ajouter" at bounding box center [562, 395] width 50 height 19
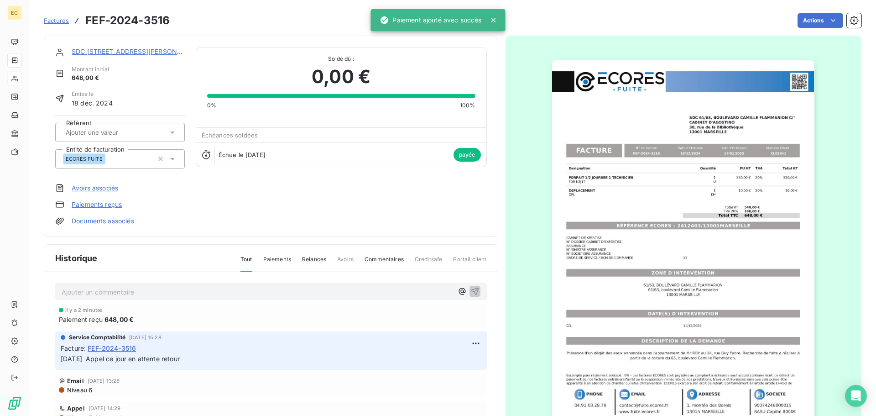
click at [57, 22] on span "Factures" at bounding box center [56, 20] width 25 height 7
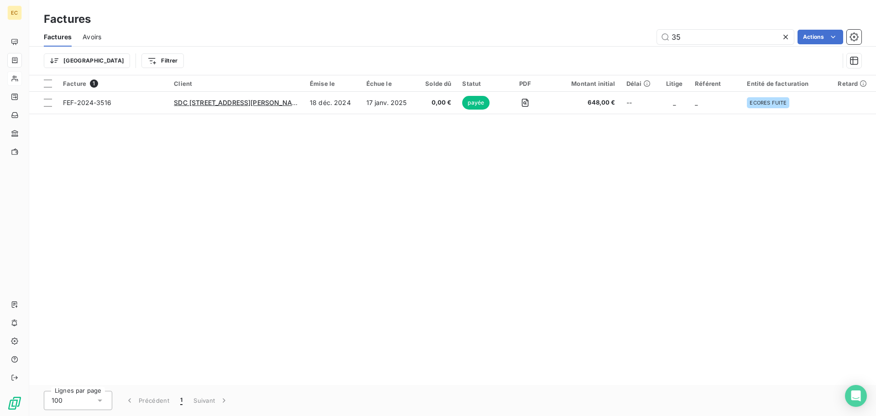
type input "3"
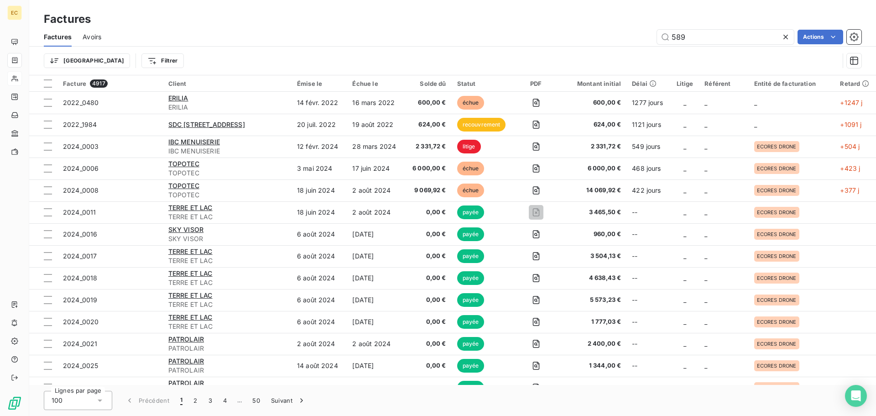
type input "589"
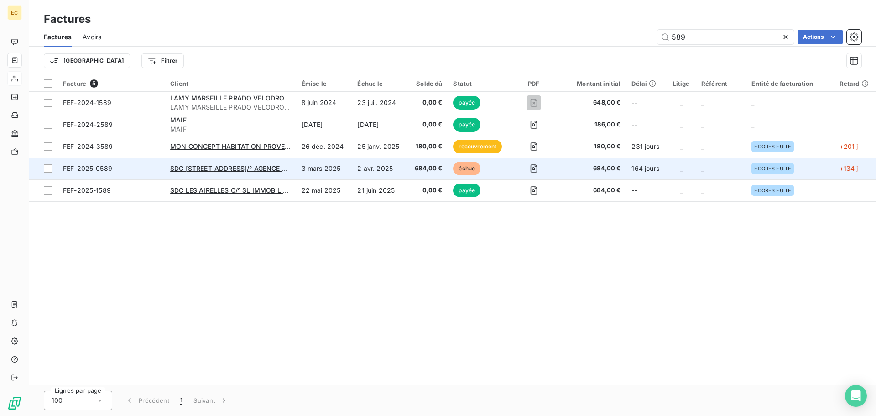
click at [131, 167] on span "FEF-2025-0589" at bounding box center [111, 168] width 96 height 9
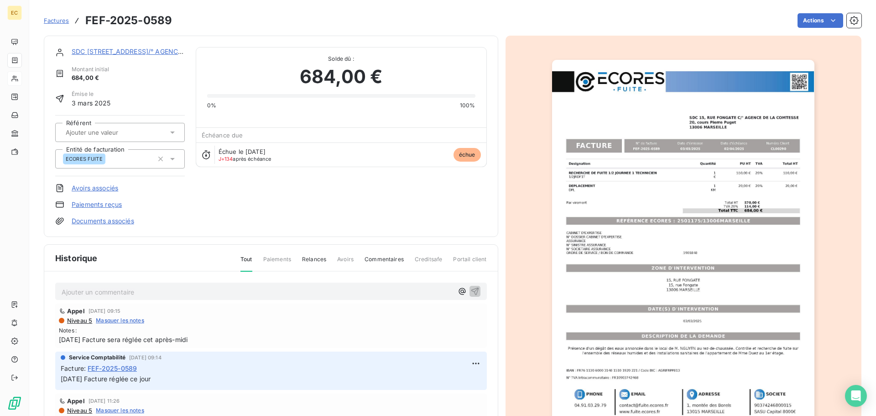
click at [96, 207] on link "Paiements reçus" at bounding box center [97, 204] width 50 height 9
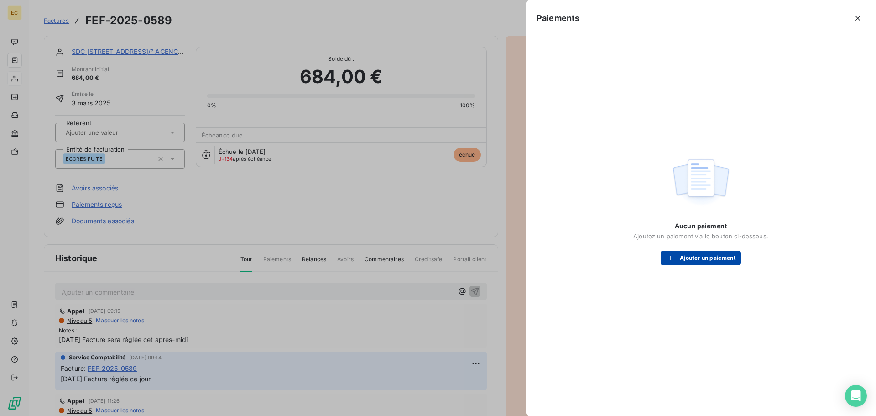
click at [691, 259] on button "Ajouter un paiement" at bounding box center [701, 257] width 80 height 15
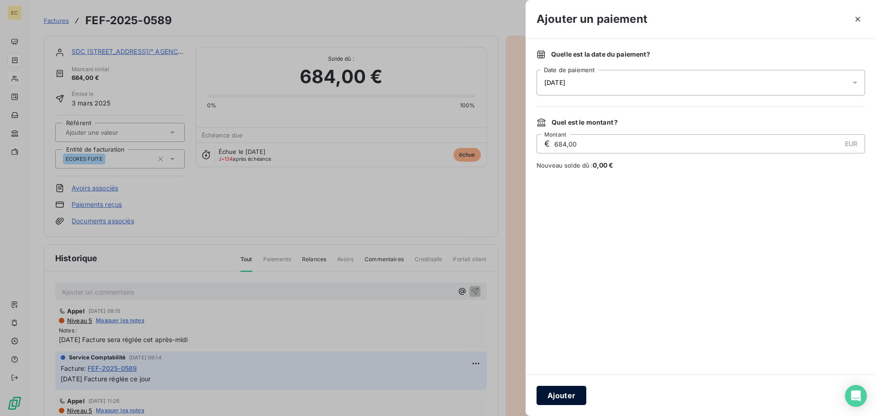
click at [579, 391] on button "Ajouter" at bounding box center [562, 395] width 50 height 19
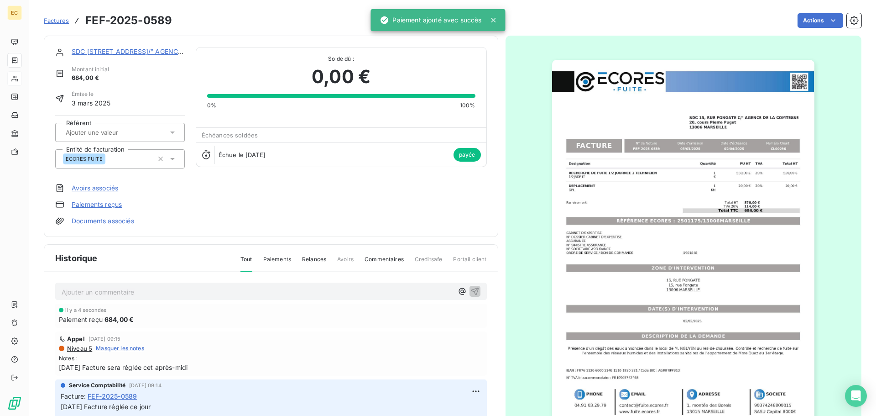
click at [56, 22] on span "Factures" at bounding box center [56, 20] width 25 height 7
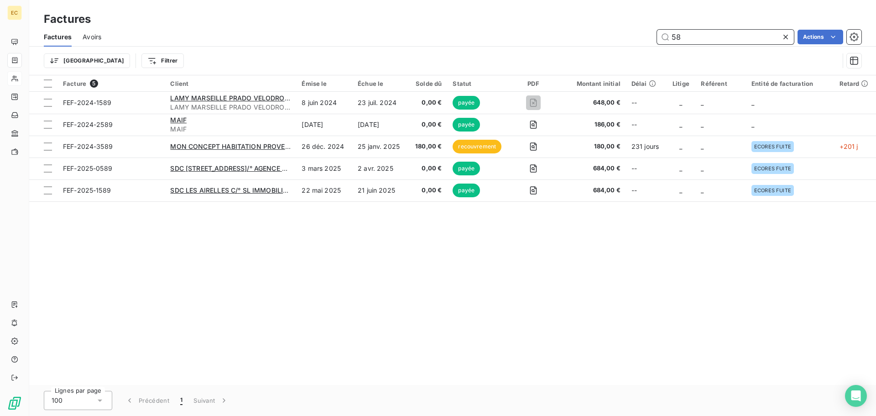
type input "5"
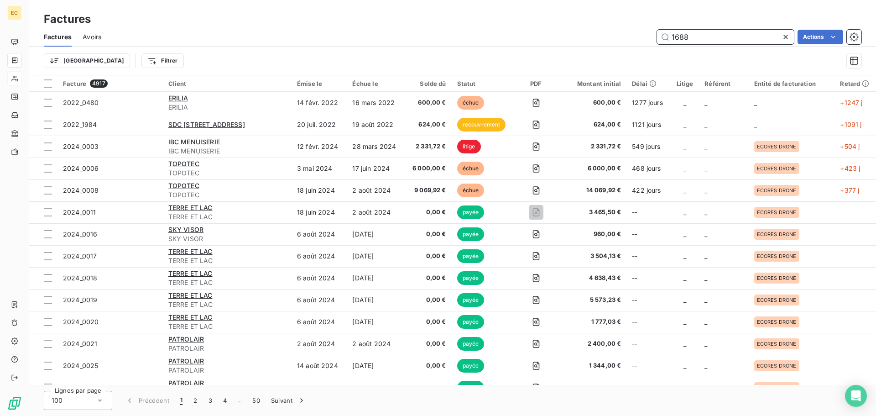
type input "1688"
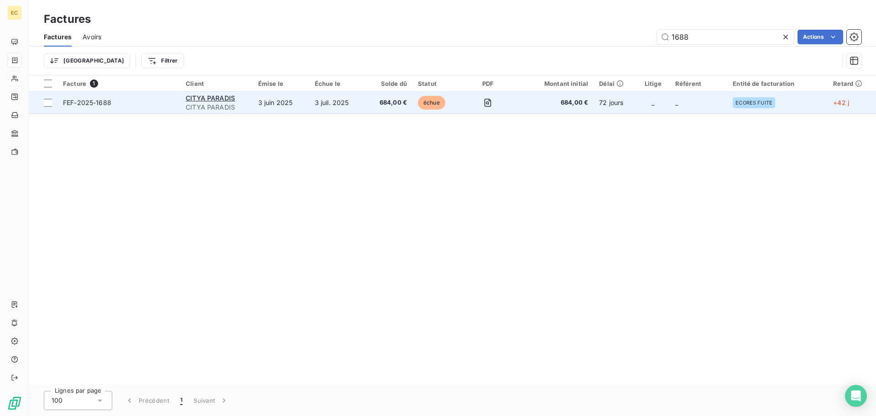
click at [152, 101] on span "FEF-2025-1688" at bounding box center [119, 102] width 112 height 9
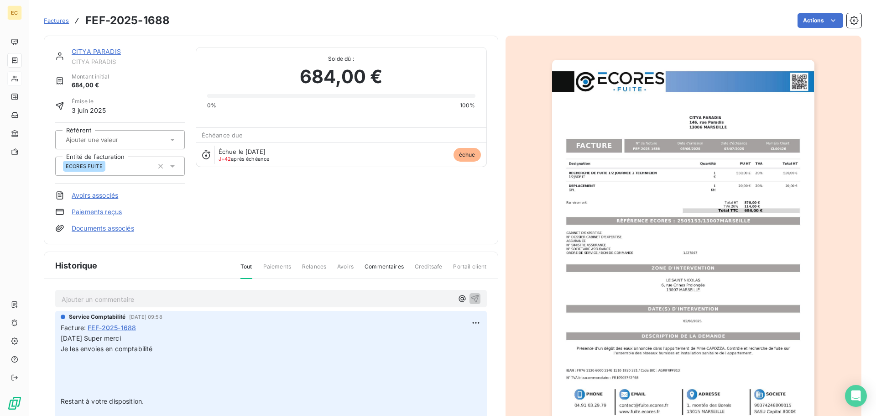
click at [100, 213] on link "Paiements reçus" at bounding box center [97, 211] width 50 height 9
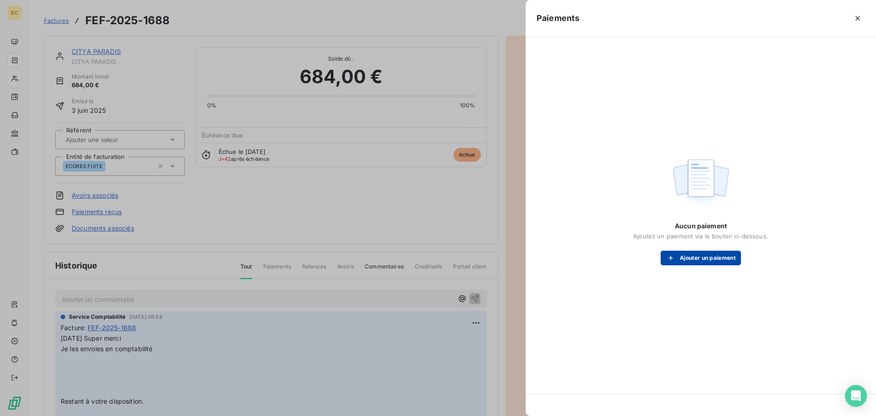
click at [701, 254] on button "Ajouter un paiement" at bounding box center [701, 257] width 80 height 15
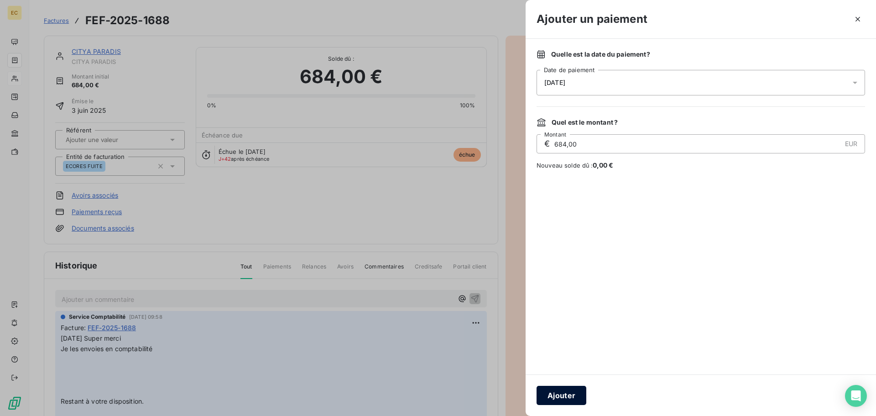
click at [578, 393] on button "Ajouter" at bounding box center [562, 395] width 50 height 19
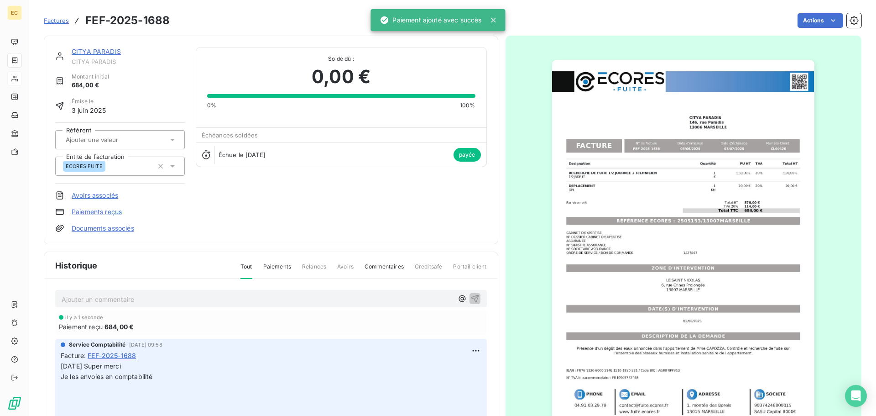
click at [61, 22] on span "Factures" at bounding box center [56, 20] width 25 height 7
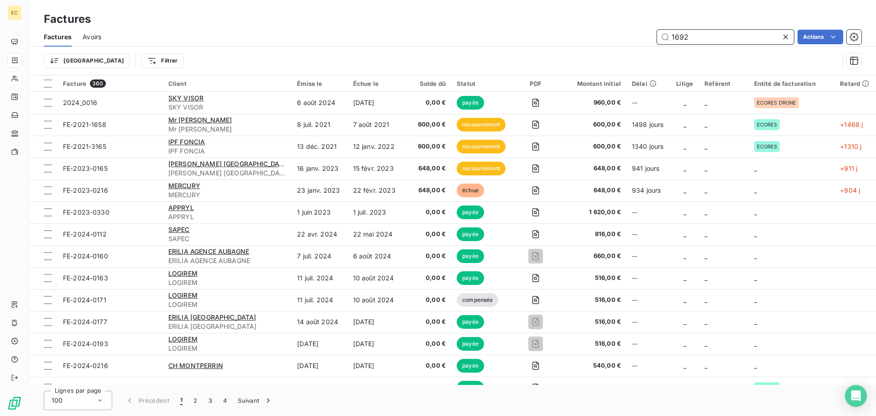
type input "1692"
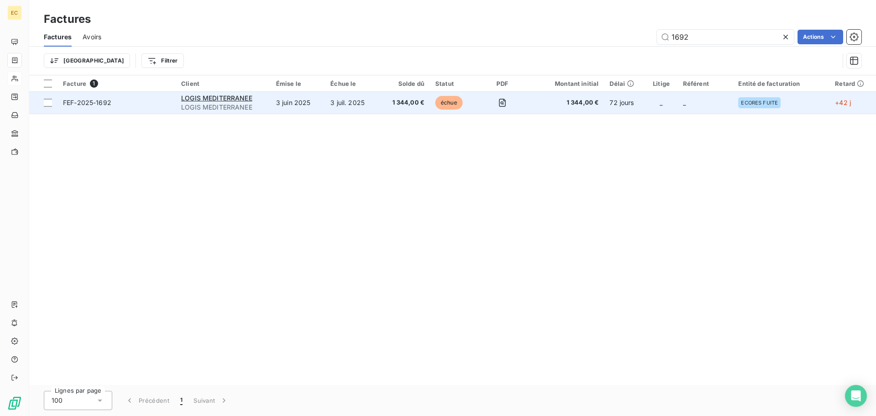
click at [140, 107] on td "FEF-2025-1692" at bounding box center [116, 103] width 118 height 22
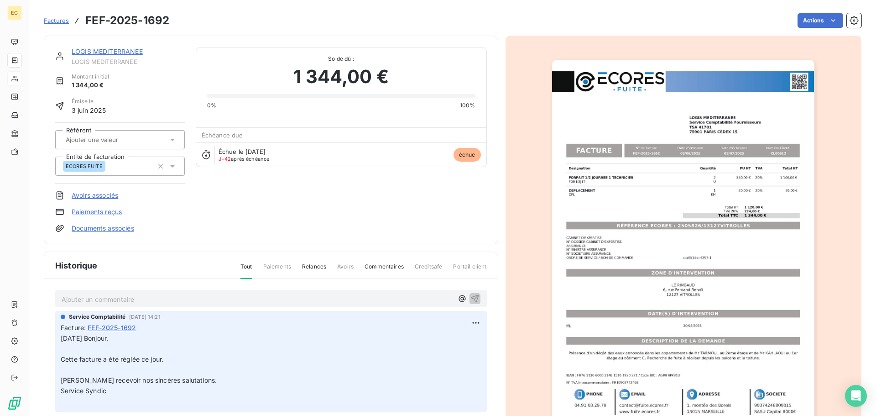
click at [102, 214] on link "Paiements reçus" at bounding box center [97, 211] width 50 height 9
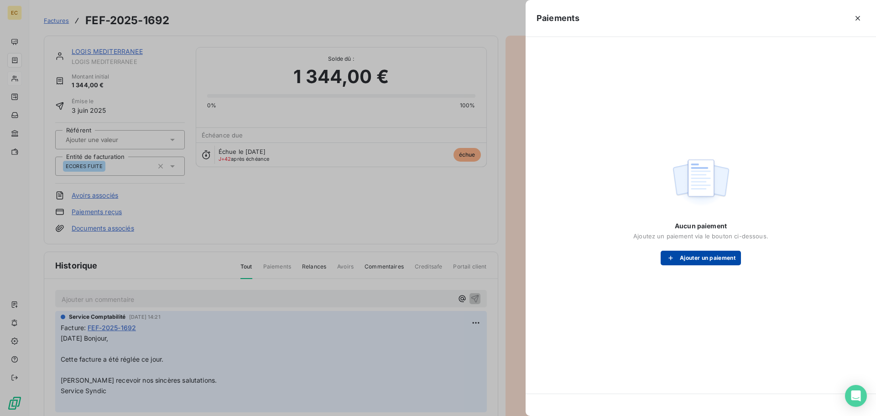
click at [707, 260] on button "Ajouter un paiement" at bounding box center [701, 257] width 80 height 15
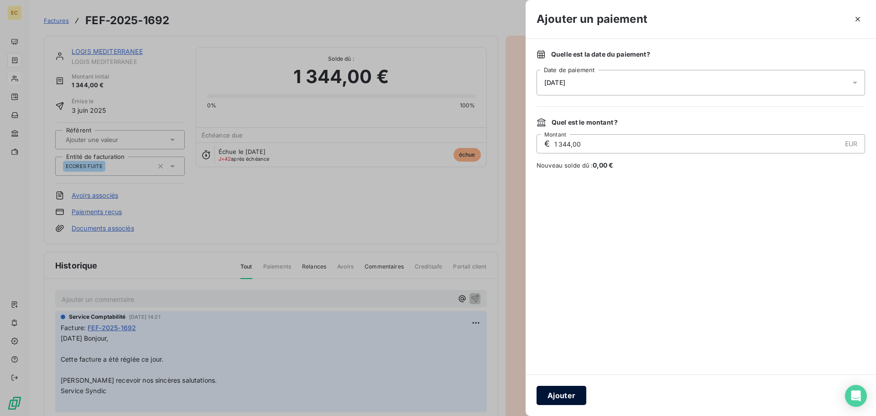
click at [551, 395] on button "Ajouter" at bounding box center [562, 395] width 50 height 19
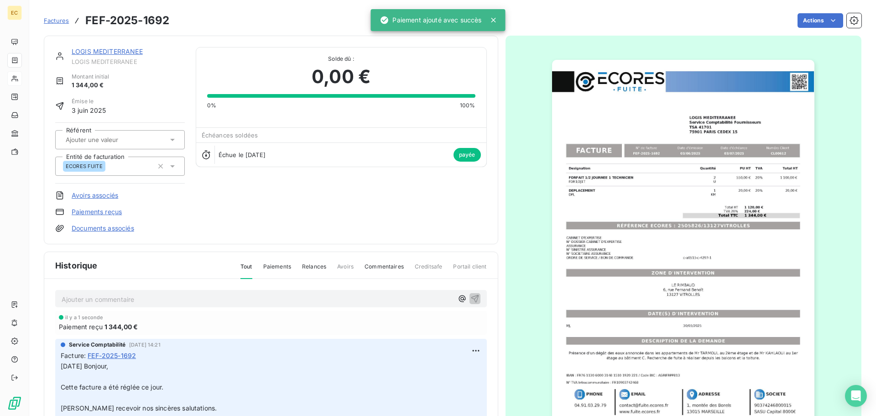
click at [55, 19] on span "Factures" at bounding box center [56, 20] width 25 height 7
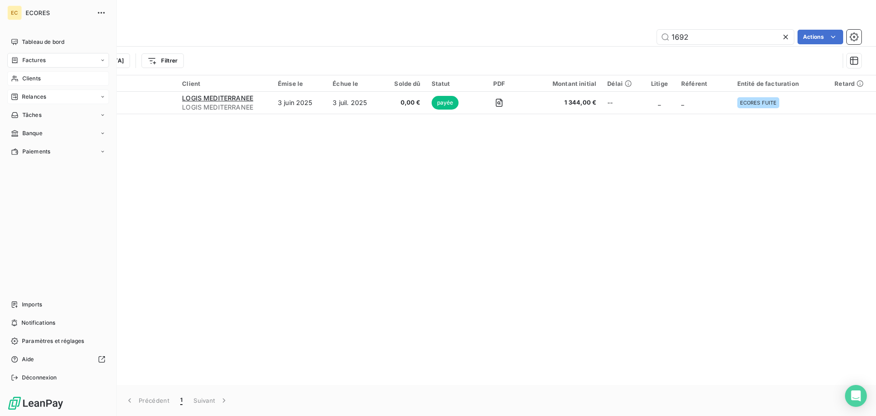
click at [36, 97] on span "Relances" at bounding box center [34, 97] width 24 height 8
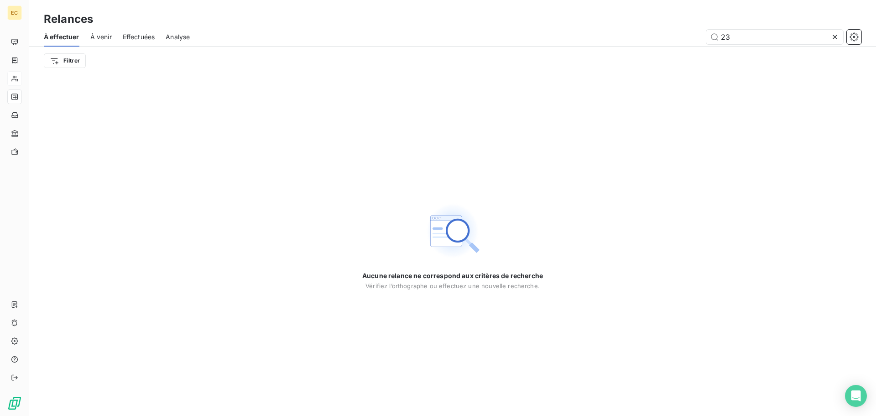
type input "2"
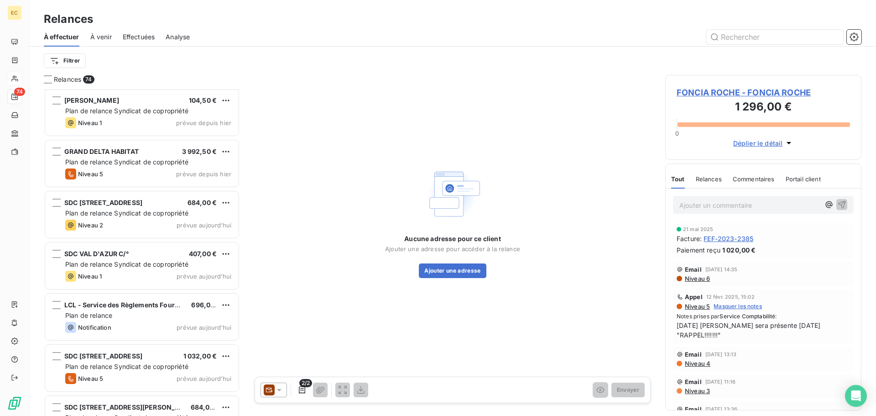
scroll to position [3331, 0]
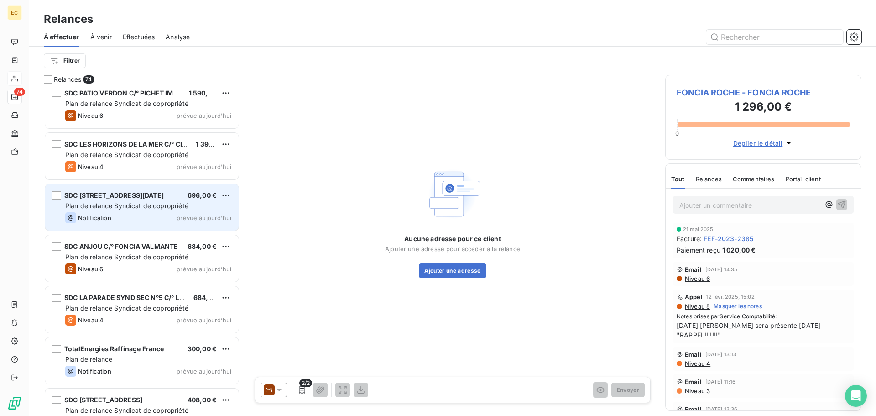
click at [162, 209] on span "Plan de relance Syndicat de copropriété" at bounding box center [126, 206] width 123 height 8
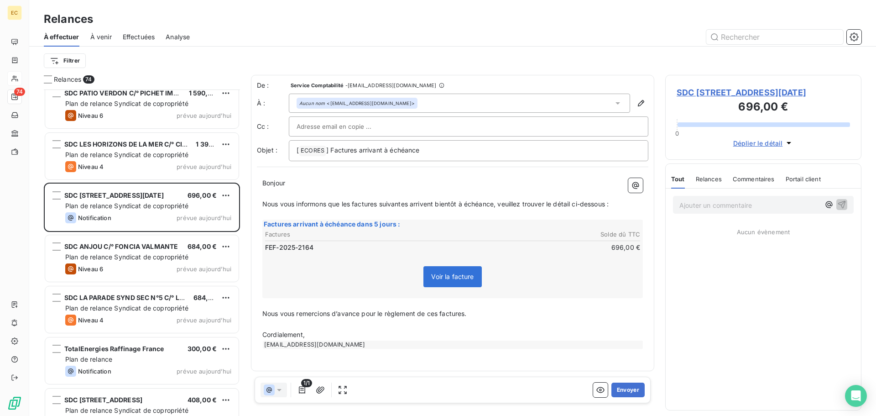
scroll to position [319, 189]
click at [636, 391] on button "Envoyer" at bounding box center [627, 389] width 33 height 15
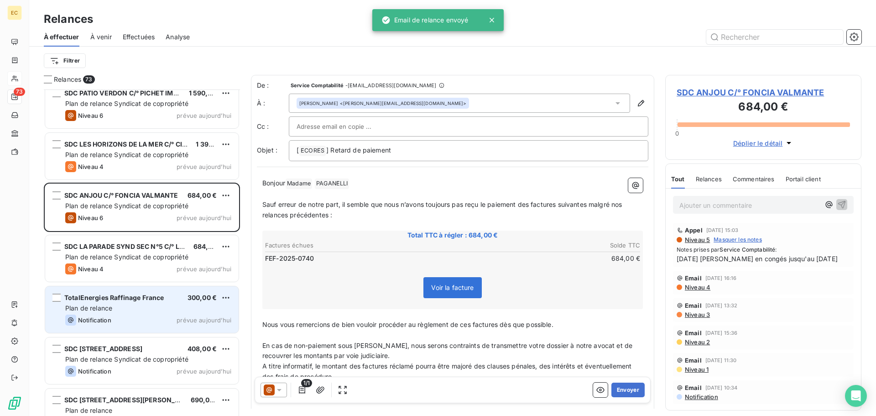
click at [153, 306] on div "Plan de relance" at bounding box center [148, 307] width 166 height 9
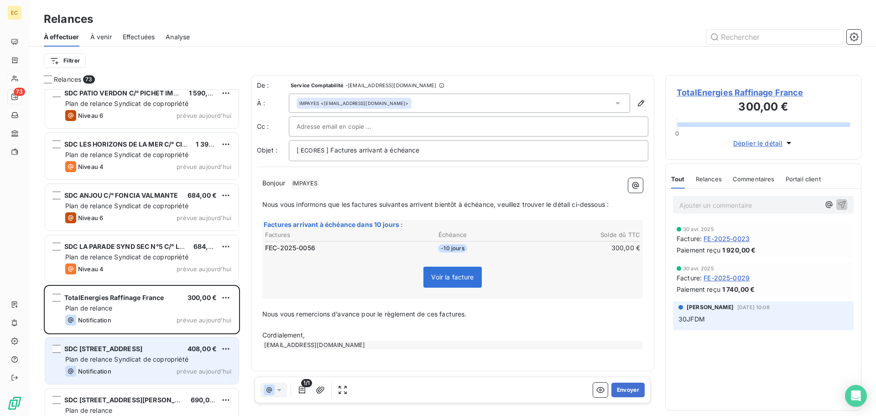
click at [137, 348] on span "SDC [STREET_ADDRESS]" at bounding box center [103, 348] width 78 height 8
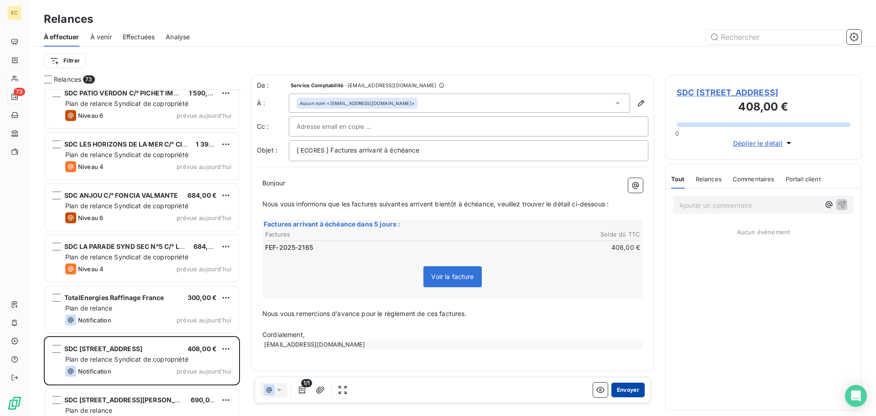
click at [626, 387] on button "Envoyer" at bounding box center [627, 389] width 33 height 15
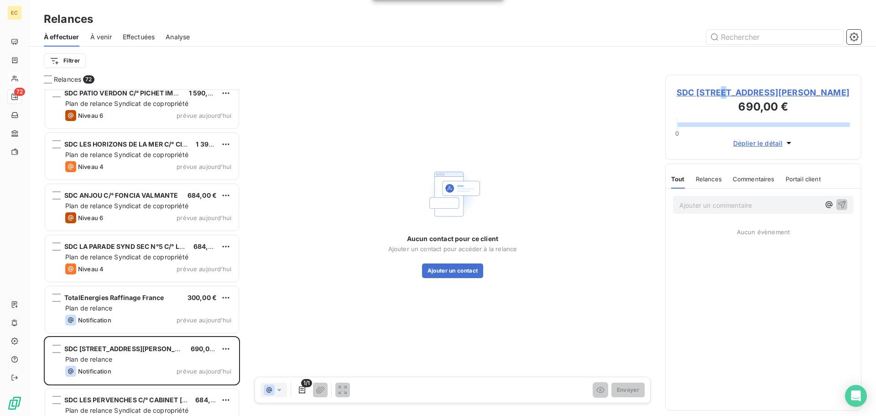
click at [720, 94] on span "SDC [STREET_ADDRESS][PERSON_NAME]" at bounding box center [763, 92] width 173 height 12
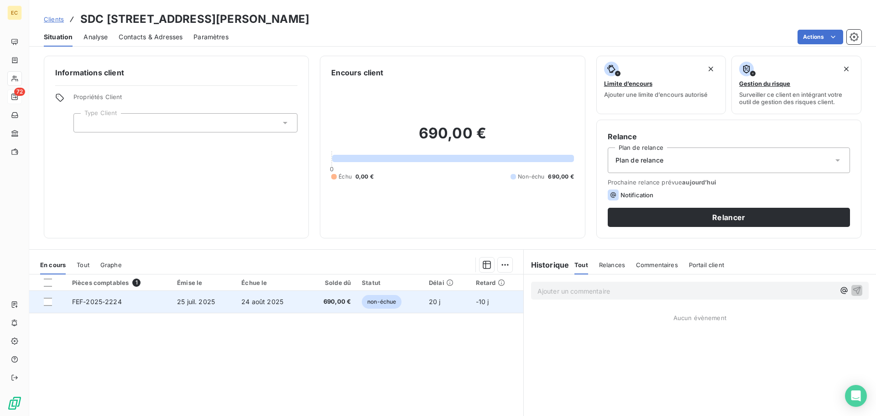
click at [182, 302] on span "25 juil. 2025" at bounding box center [196, 301] width 38 height 8
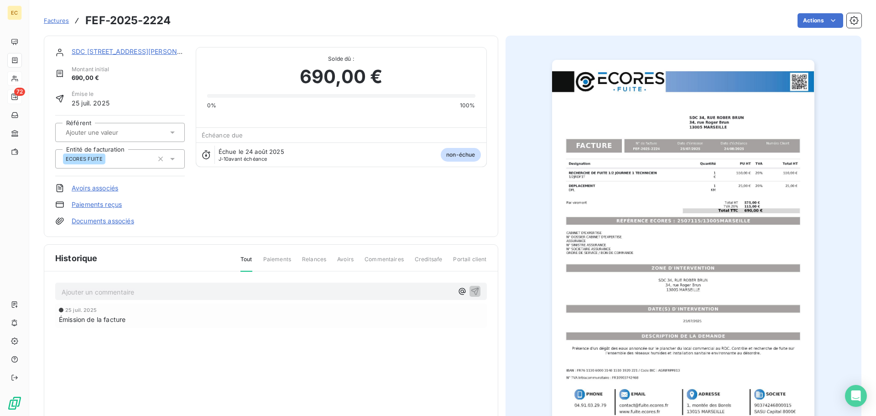
click at [646, 245] on img "button" at bounding box center [683, 245] width 262 height 371
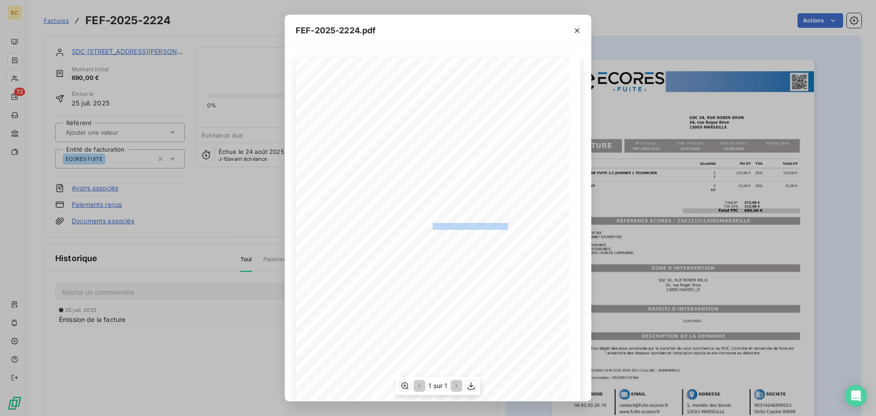
drag, startPoint x: 504, startPoint y: 226, endPoint x: 428, endPoint y: 226, distance: 75.7
click at [428, 226] on span "RÉFÉRENCE ECORES : 2507115/13005MARSEILLE" at bounding box center [438, 225] width 140 height 5
copy span "2507115/13005MARSEILLE"
click at [576, 28] on icon "button" at bounding box center [577, 30] width 9 height 9
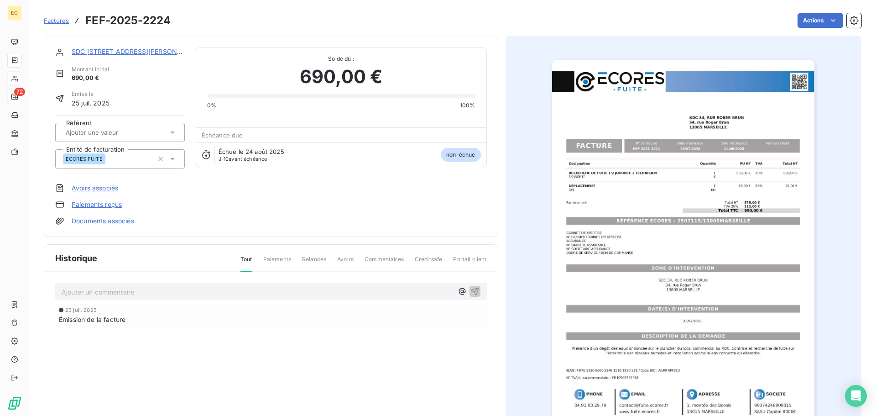
click at [111, 49] on link "SDC [STREET_ADDRESS][PERSON_NAME]" at bounding box center [137, 51] width 130 height 8
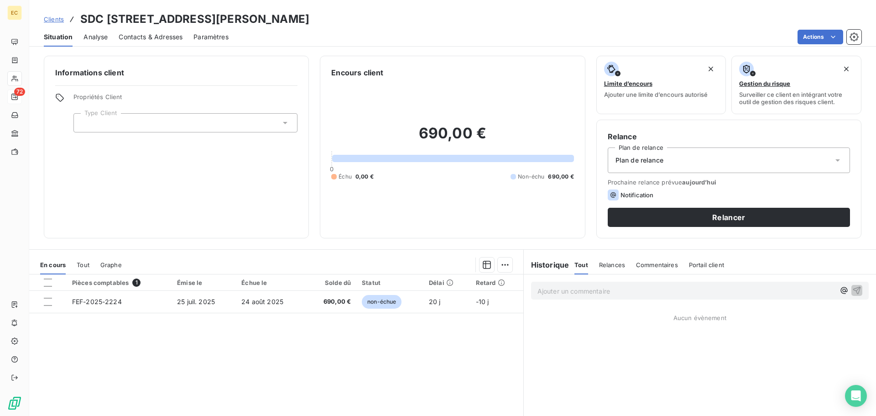
click at [168, 36] on span "Contacts & Adresses" at bounding box center [151, 36] width 64 height 9
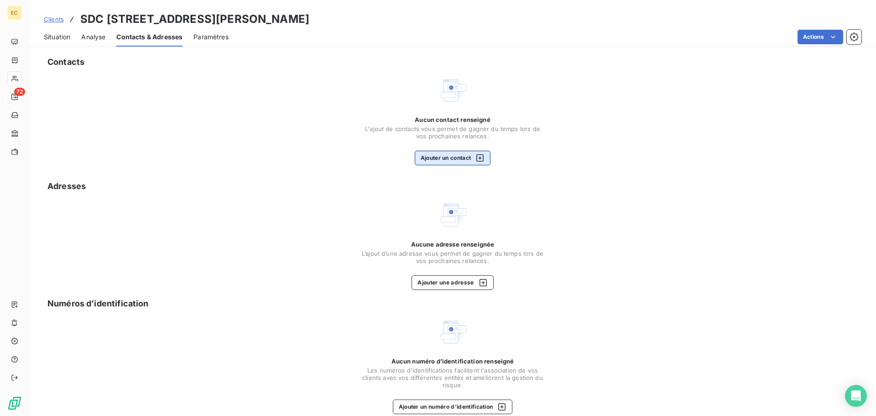
click at [453, 162] on button "Ajouter un contact" at bounding box center [453, 158] width 76 height 15
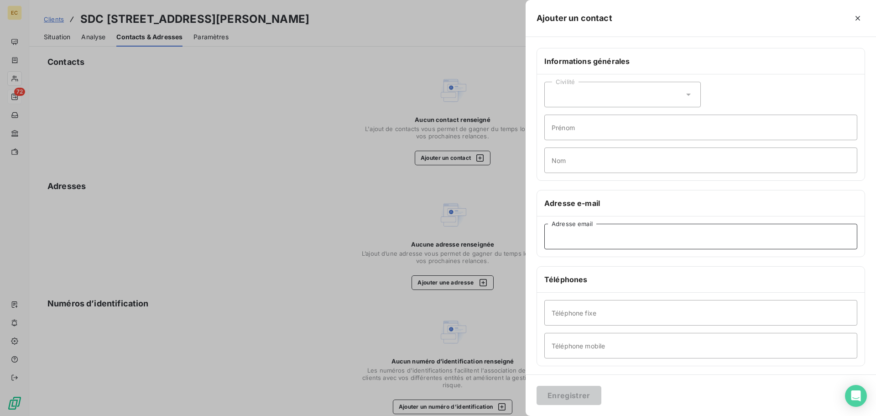
paste input "[EMAIL_ADDRESS][DOMAIN_NAME]"
type input "[EMAIL_ADDRESS][DOMAIN_NAME]"
paste input "06 10 20 10 62"
type input "06 10 20 10 62"
click at [570, 167] on input "Nom" at bounding box center [700, 160] width 313 height 26
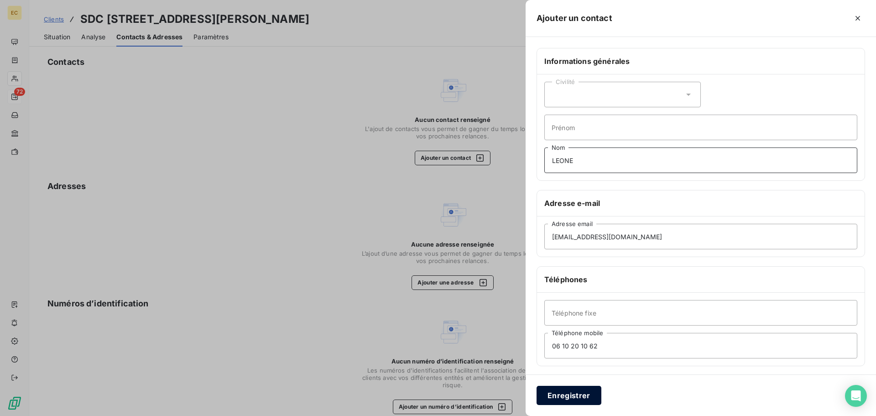
type input "LEONE"
click at [563, 394] on button "Enregistrer" at bounding box center [569, 395] width 65 height 19
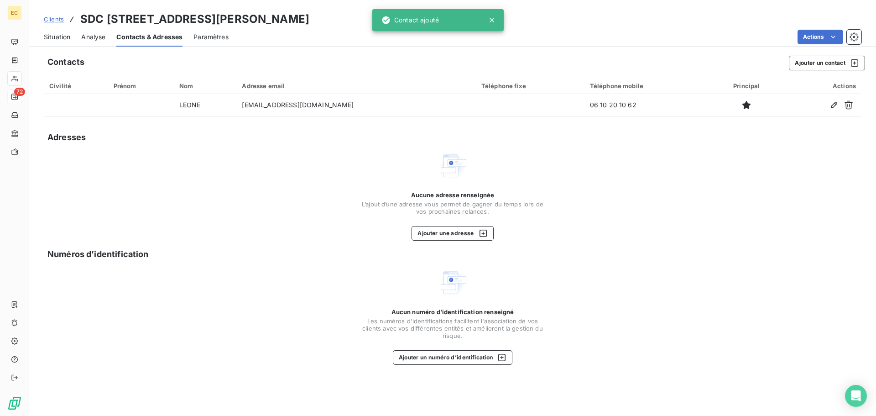
click at [55, 39] on span "Situation" at bounding box center [57, 36] width 26 height 9
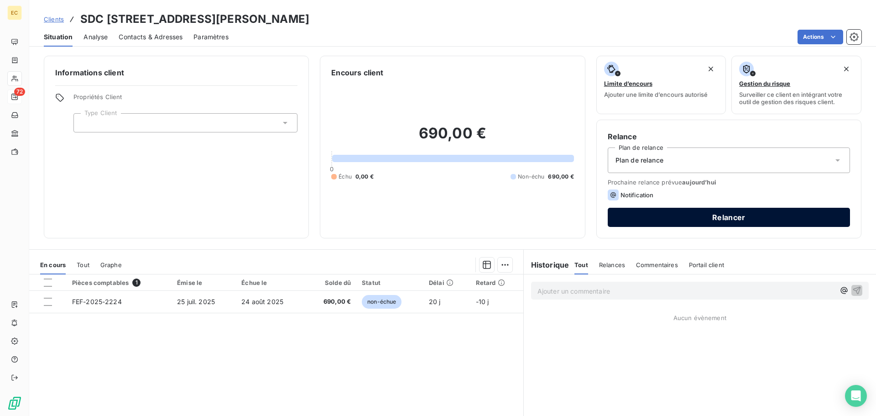
click at [698, 218] on button "Relancer" at bounding box center [729, 217] width 242 height 19
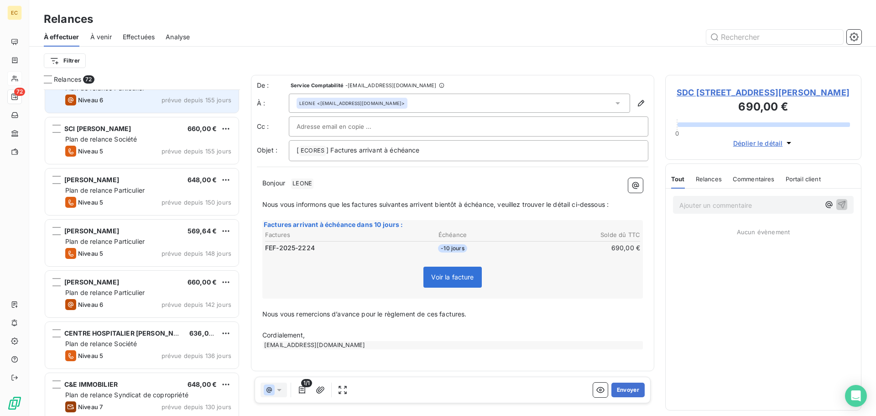
scroll to position [183, 0]
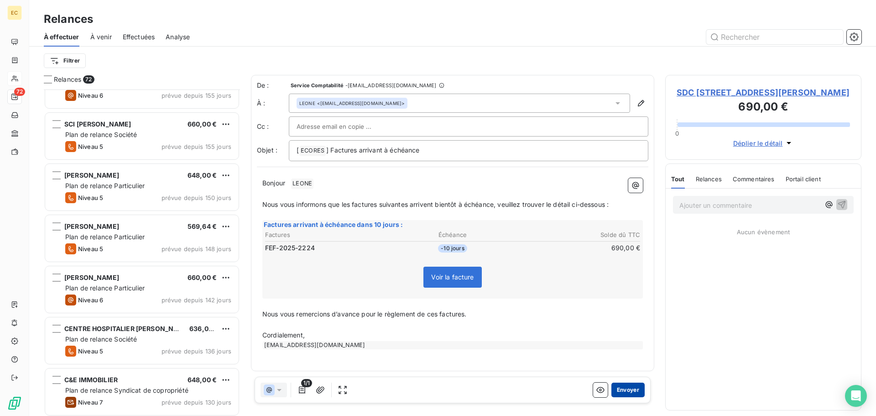
click at [631, 392] on button "Envoyer" at bounding box center [627, 389] width 33 height 15
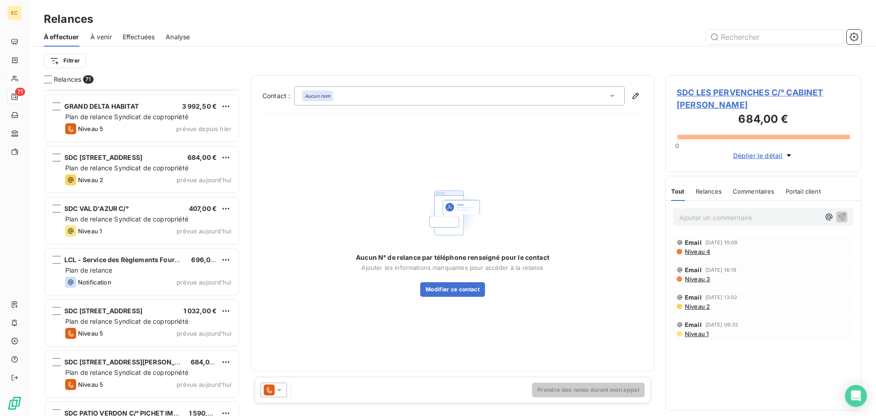
scroll to position [3012, 0]
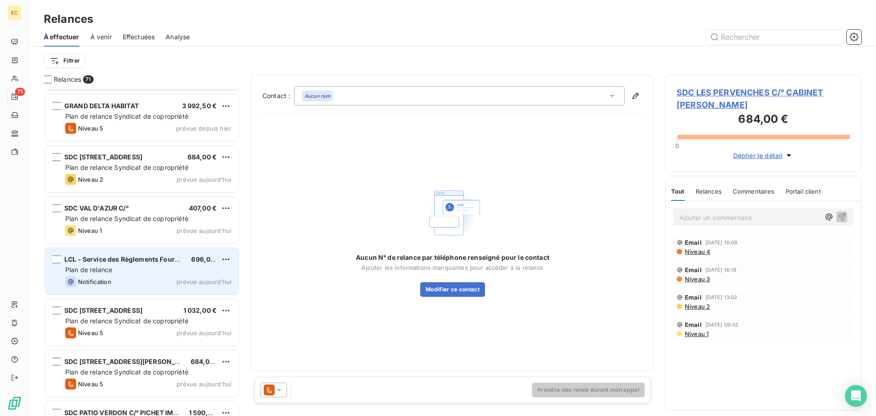
click at [155, 268] on div "Plan de relance" at bounding box center [148, 269] width 166 height 9
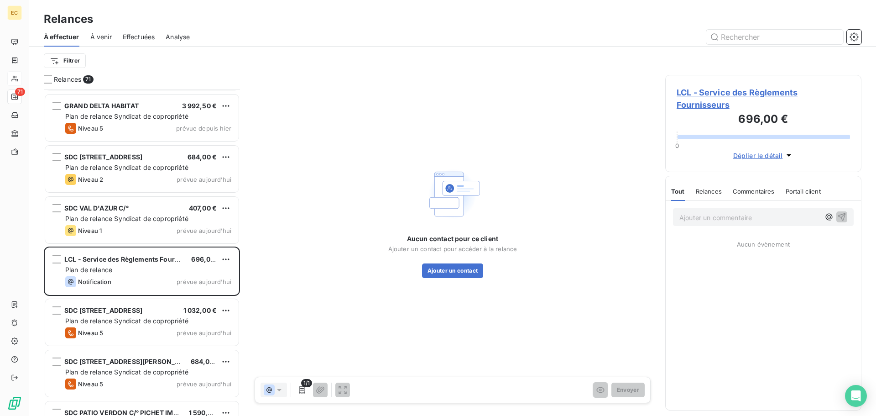
click at [721, 90] on span "LCL - Service des Règlements Fournisseurs" at bounding box center [763, 98] width 173 height 25
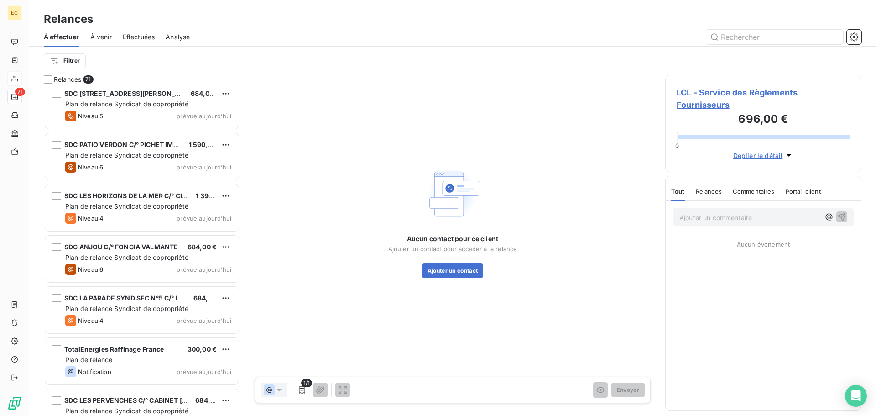
scroll to position [3302, 0]
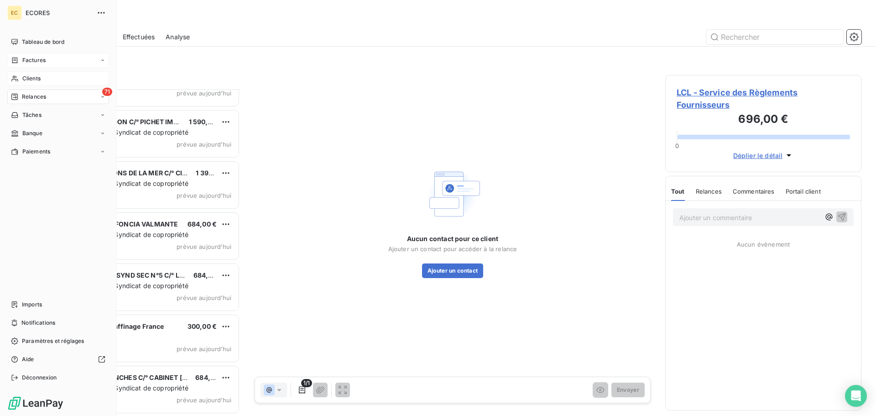
click at [34, 61] on span "Factures" at bounding box center [33, 60] width 23 height 8
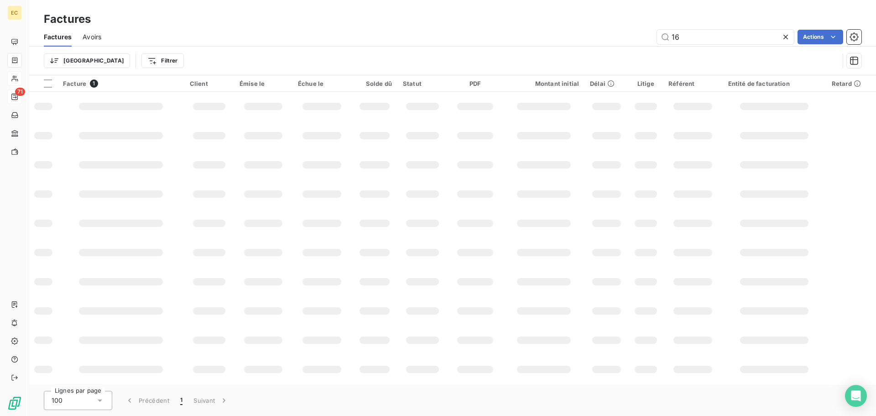
type input "1"
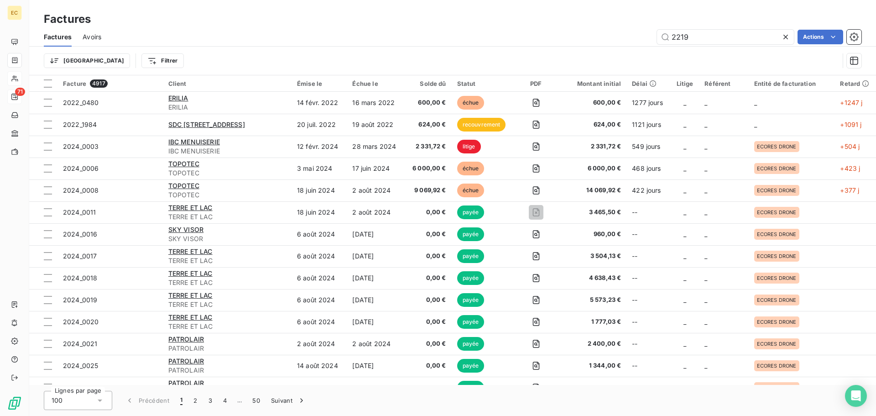
type input "2219"
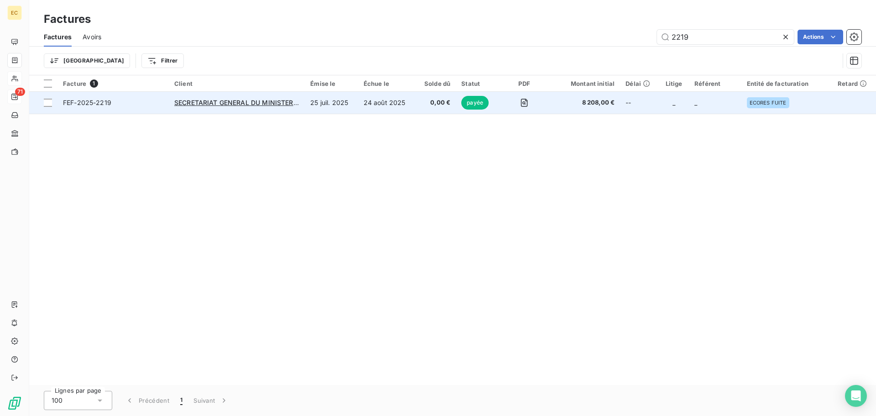
click at [141, 105] on span "FEF-2025-2219" at bounding box center [113, 102] width 100 height 9
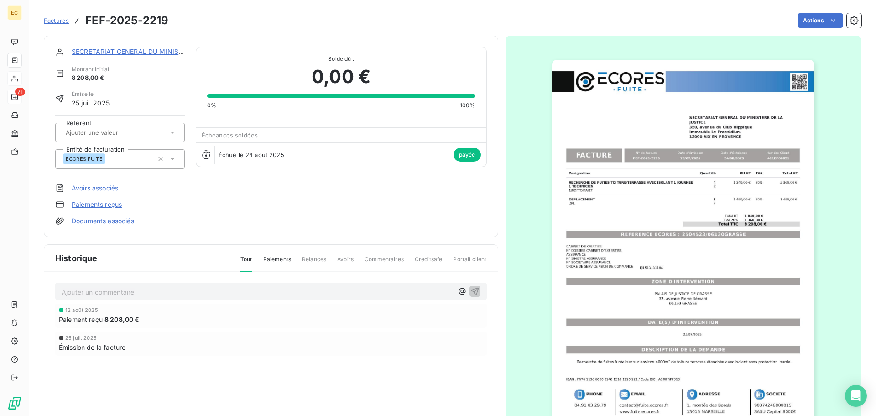
click at [105, 221] on link "Documents associés" at bounding box center [103, 220] width 63 height 9
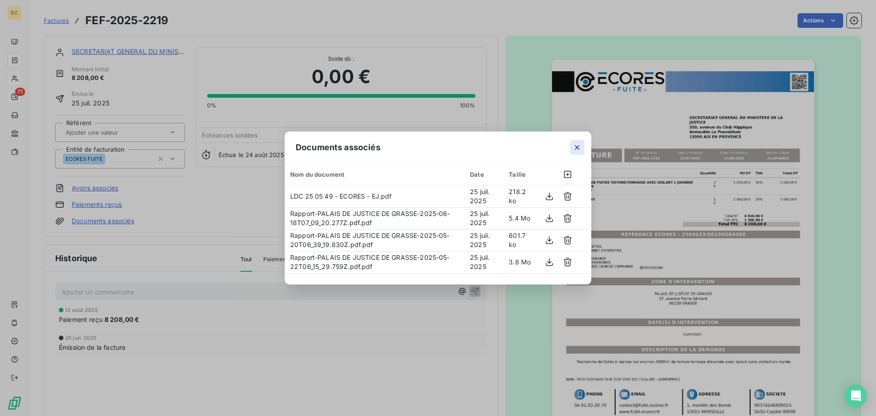
click at [578, 148] on icon "button" at bounding box center [577, 147] width 9 height 9
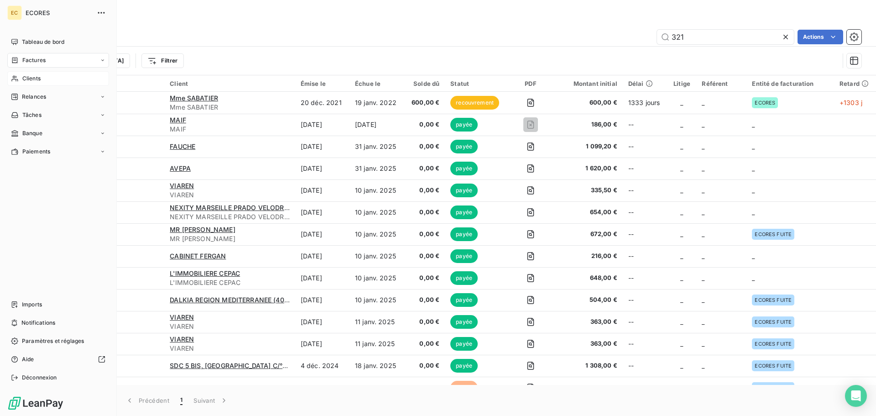
click at [25, 76] on span "Clients" at bounding box center [31, 78] width 18 height 8
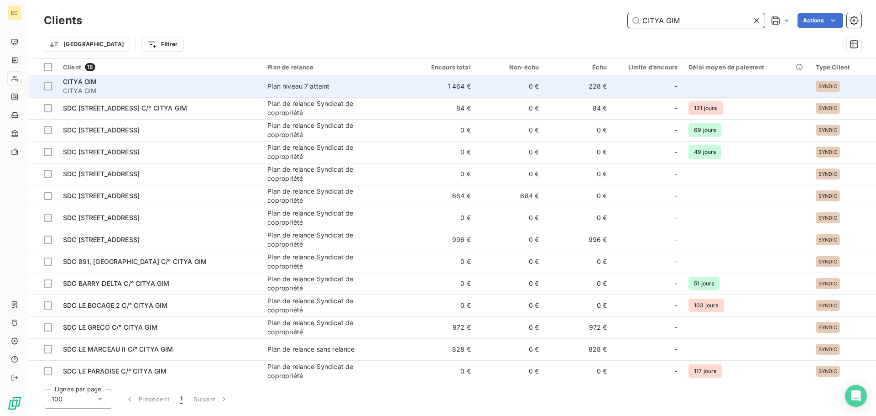
type input "CITYA GIM"
click at [156, 84] on div "CITYA GIM" at bounding box center [159, 81] width 193 height 9
